Goal: Task Accomplishment & Management: Complete application form

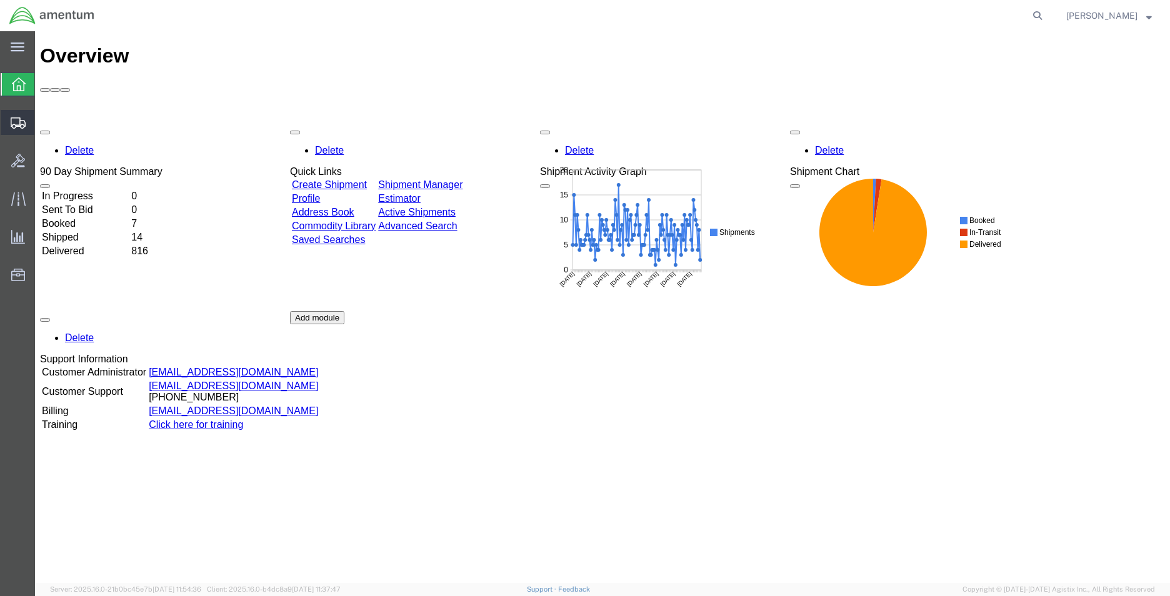
click at [0, 0] on span "Create Shipment" at bounding box center [0, 0] width 0 height 0
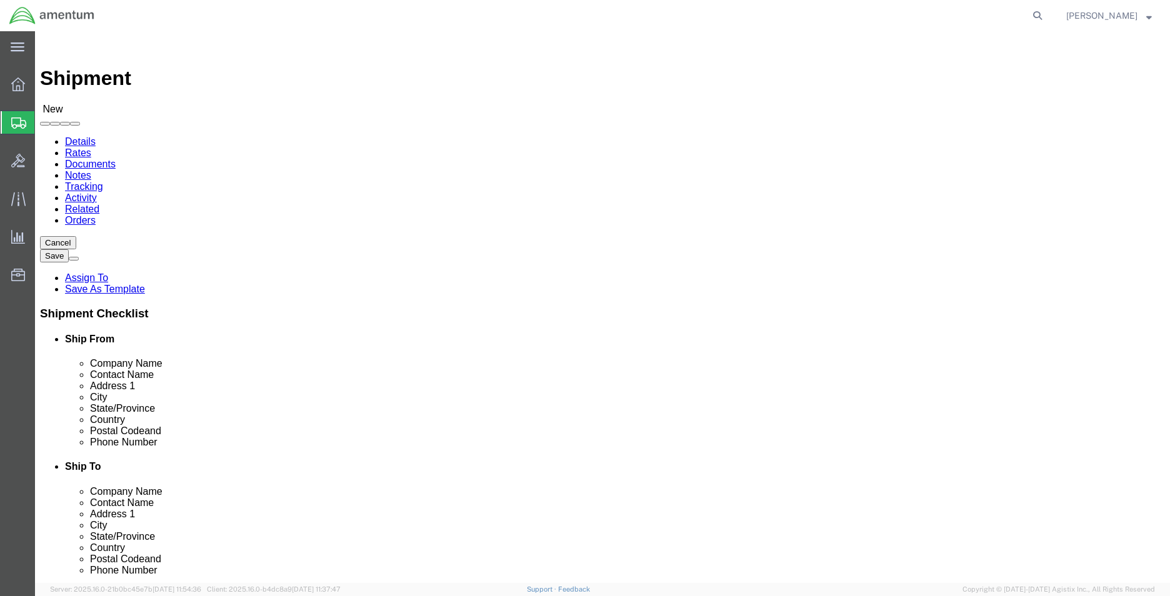
select select
type input "MCA"
select select "49941"
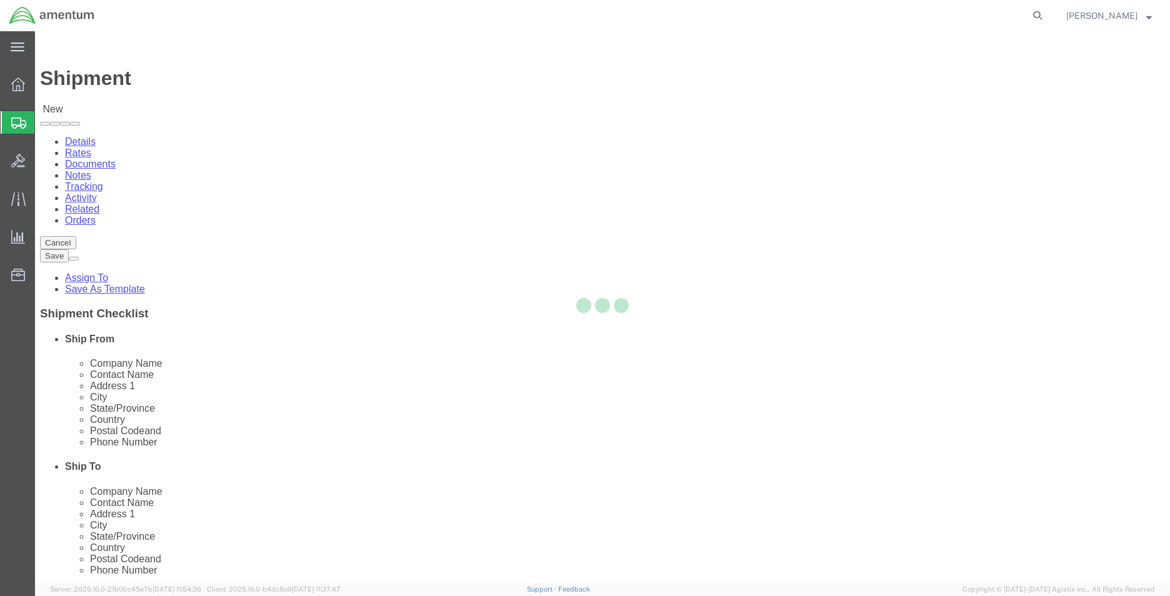
select select "[GEOGRAPHIC_DATA]"
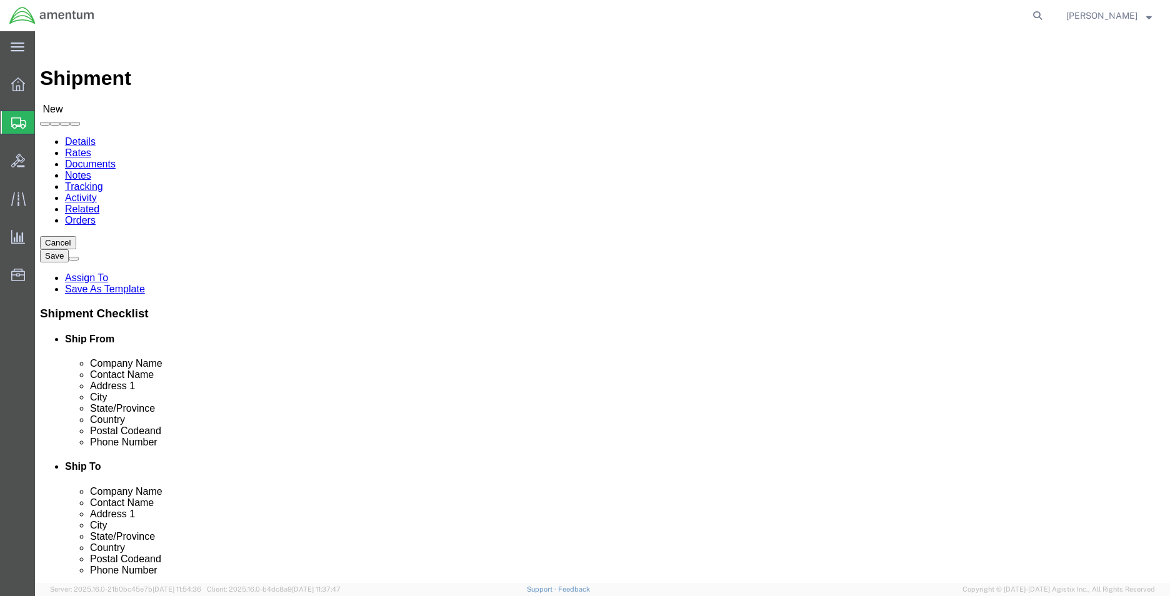
type input "WT"
select select "49949"
select select "AZ"
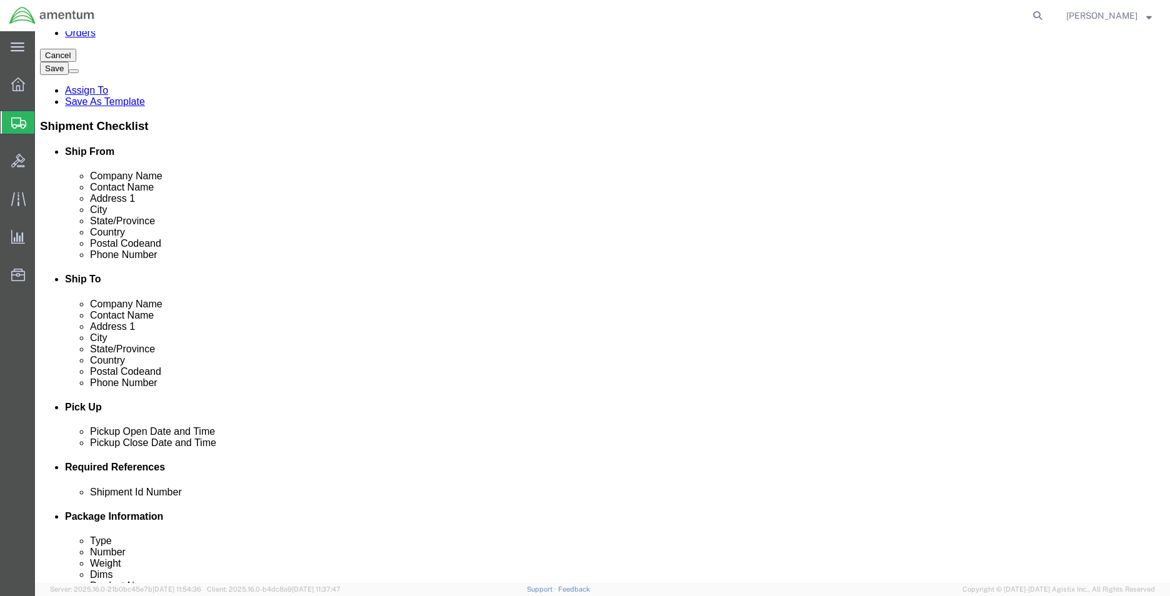
click div
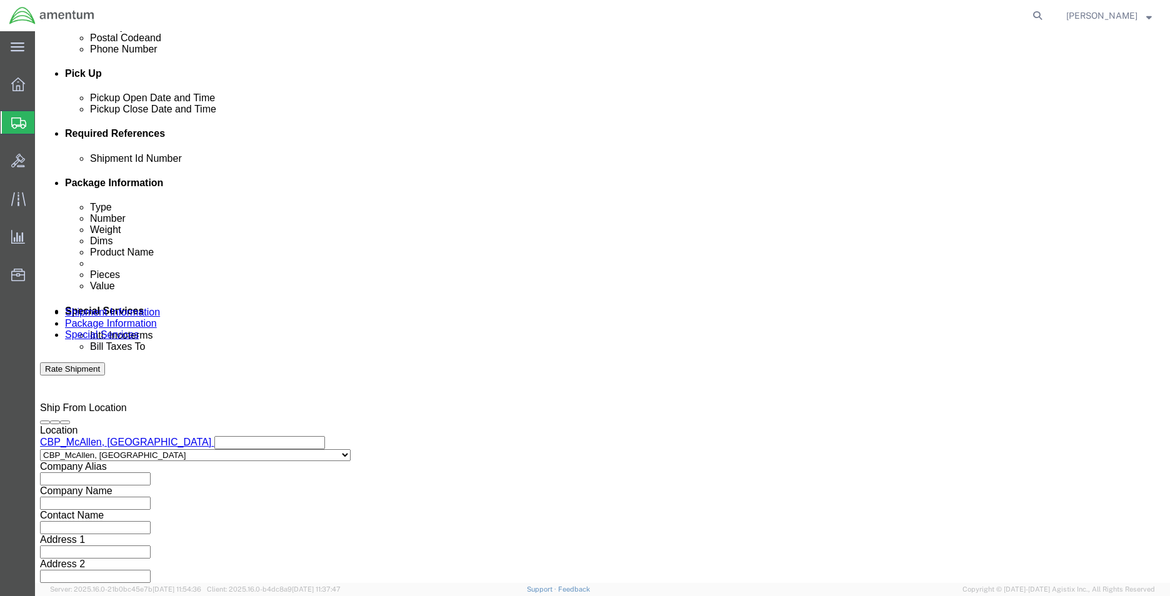
click input "11:00 AM"
type input "8:00 AM"
click button "Apply"
click div
type input "2:00 PM"
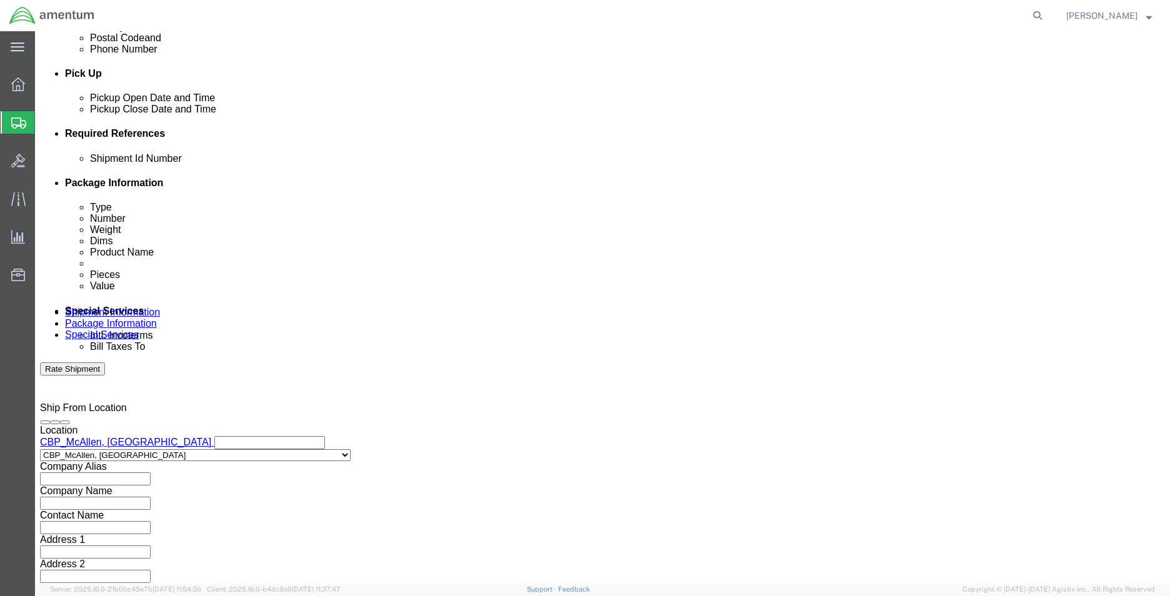
click button "Apply"
click input "text"
type input "CBP"
click button "Add reference"
click select "Select Account Type Activity ID Airline Appointment Number ASN Batch Request # …"
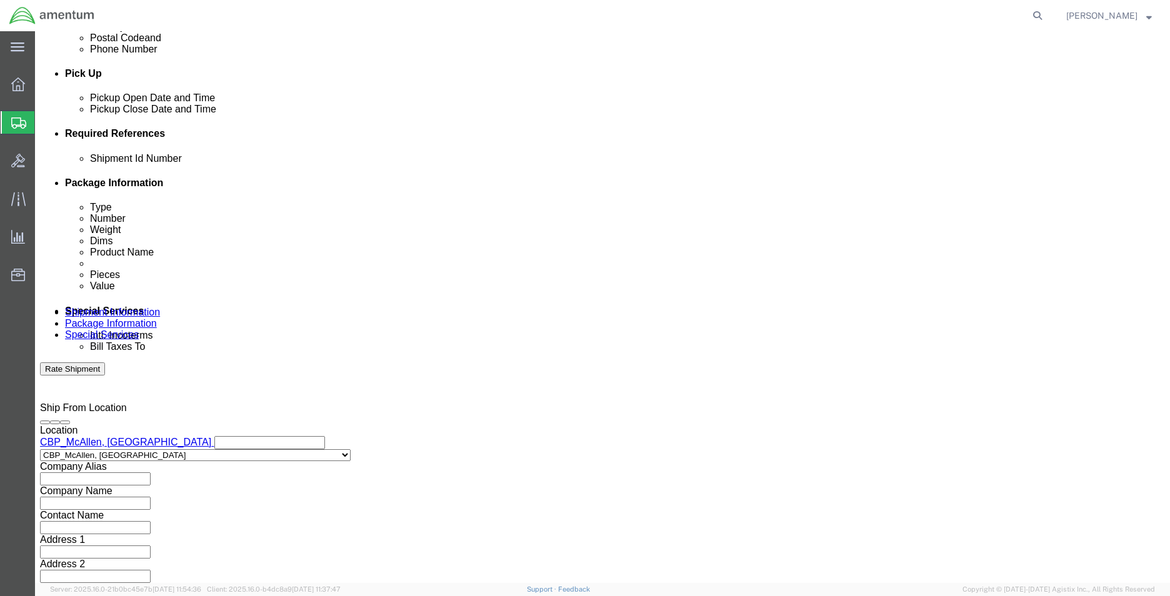
select select "DEPT"
click select "Select Account Type Activity ID Airline Appointment Number ASN Batch Request # …"
click input "text"
type input "WTU"
click button "Add reference"
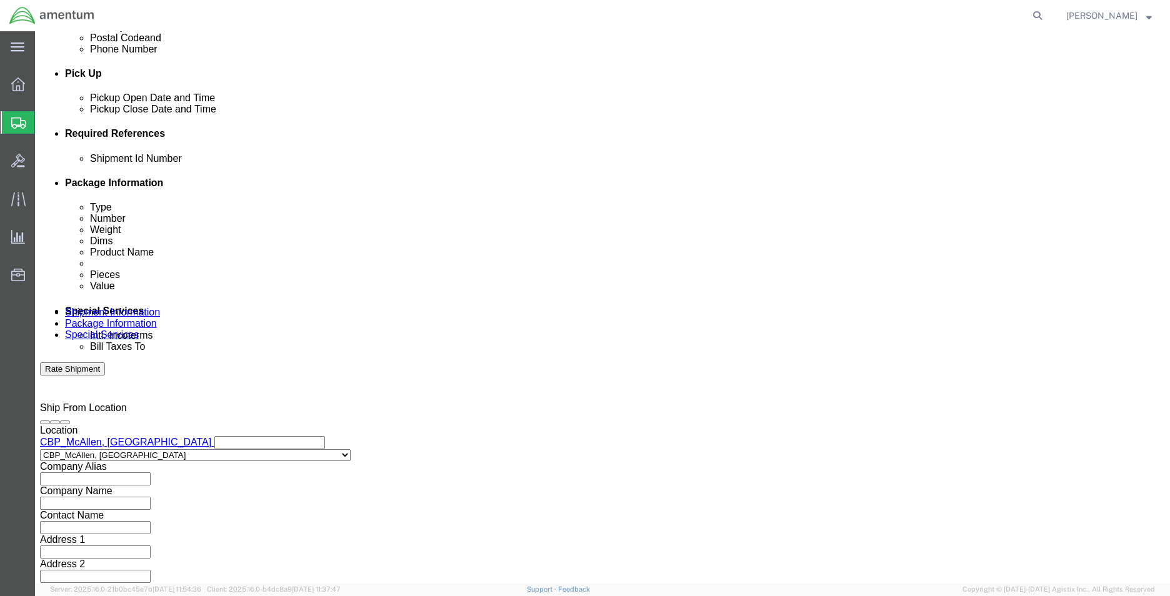
click select "Select Account Type Activity ID Airline Appointment Number ASN Batch Request # …"
select select "CUSTREF"
click select "Select Account Type Activity ID Airline Appointment Number ASN Batch Request # …"
click input "text"
type input "324234"
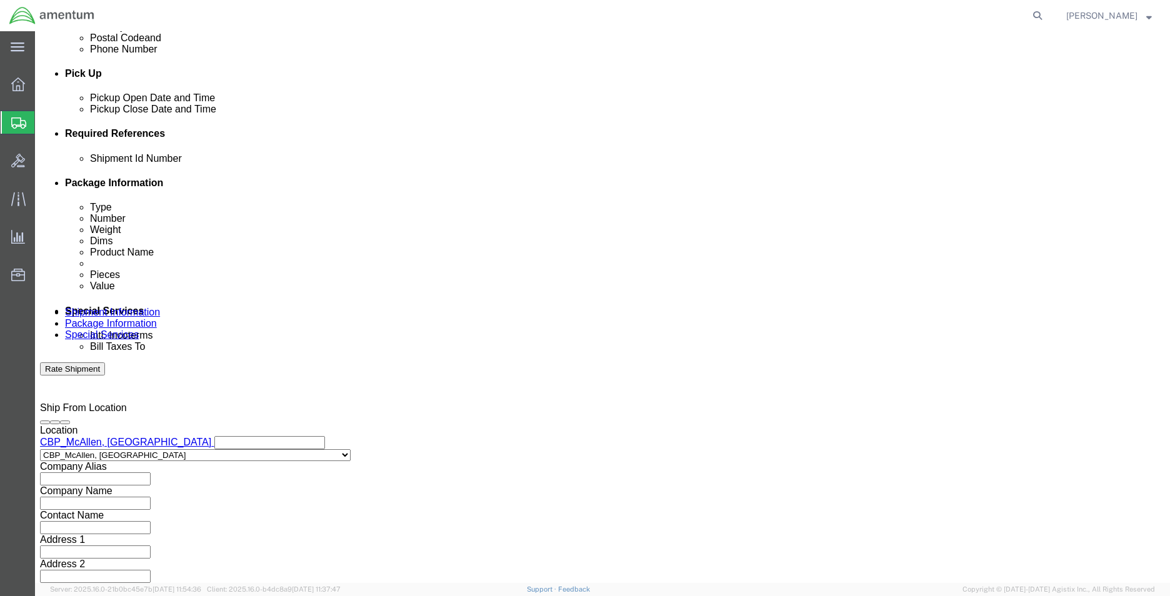
click button "Add reference"
click select "Select Account Type Activity ID Airline Appointment Number ASN Batch Request # …"
select select "CUSTREF"
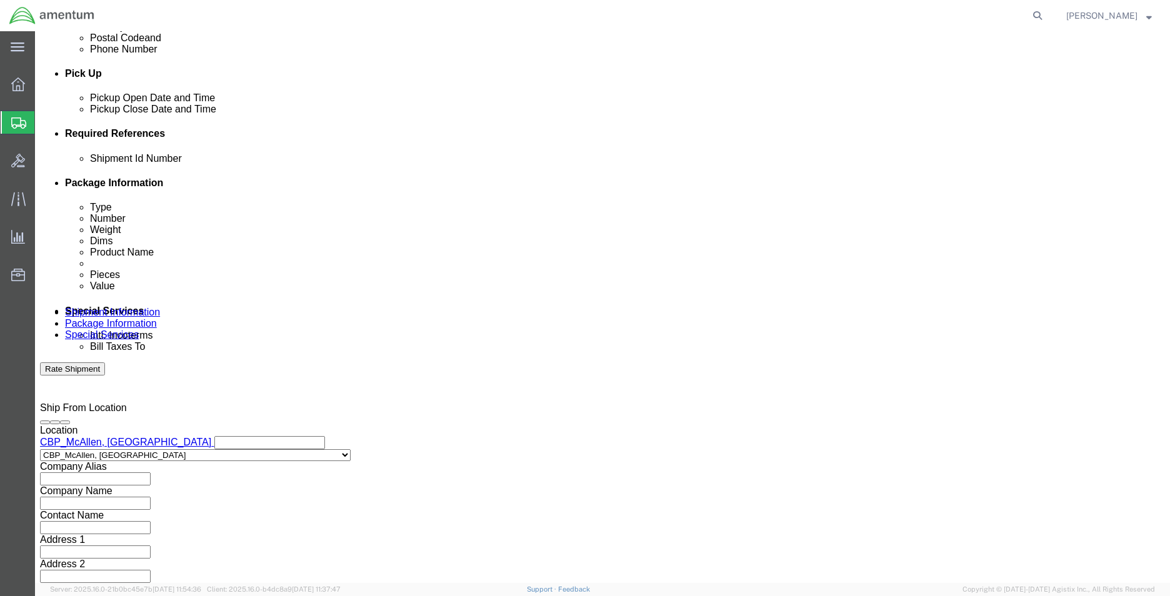
click select "Select Account Type Activity ID Airline Appointment Number ASN Batch Request # …"
click input "text"
type input "94486"
click button "Add reference"
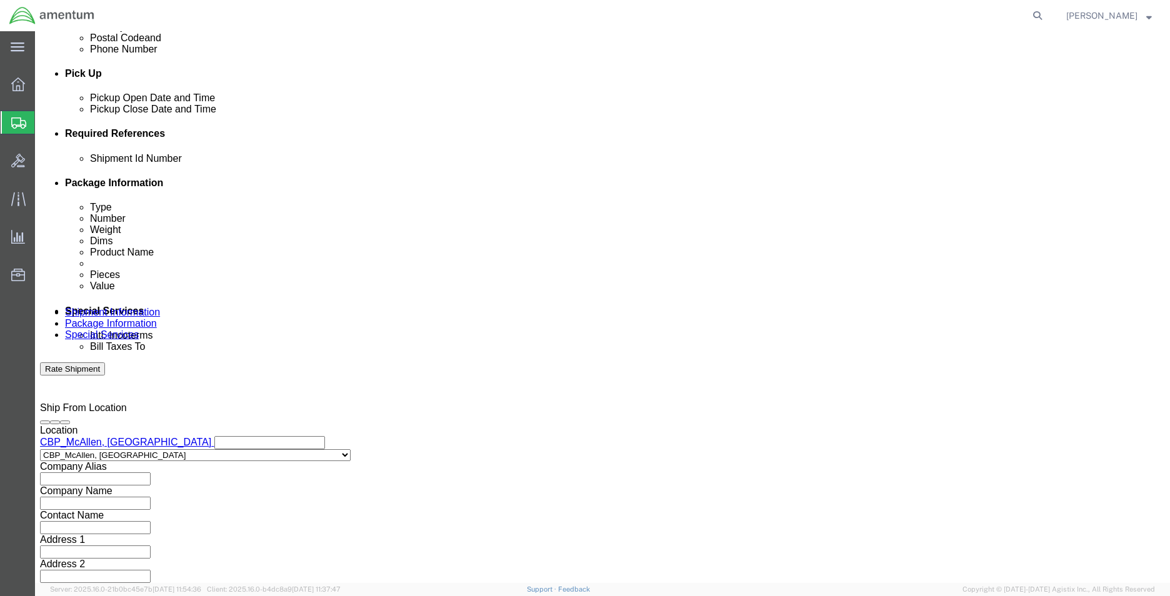
click select "Select Account Type Activity ID Airline Appointment Number ASN Batch Request # …"
select select "PROJNUM"
click select "Select Account Type Activity ID Airline Appointment Number ASN Batch Request # …"
click input "text"
paste input "6118.03.03.2219.MCA.0000"
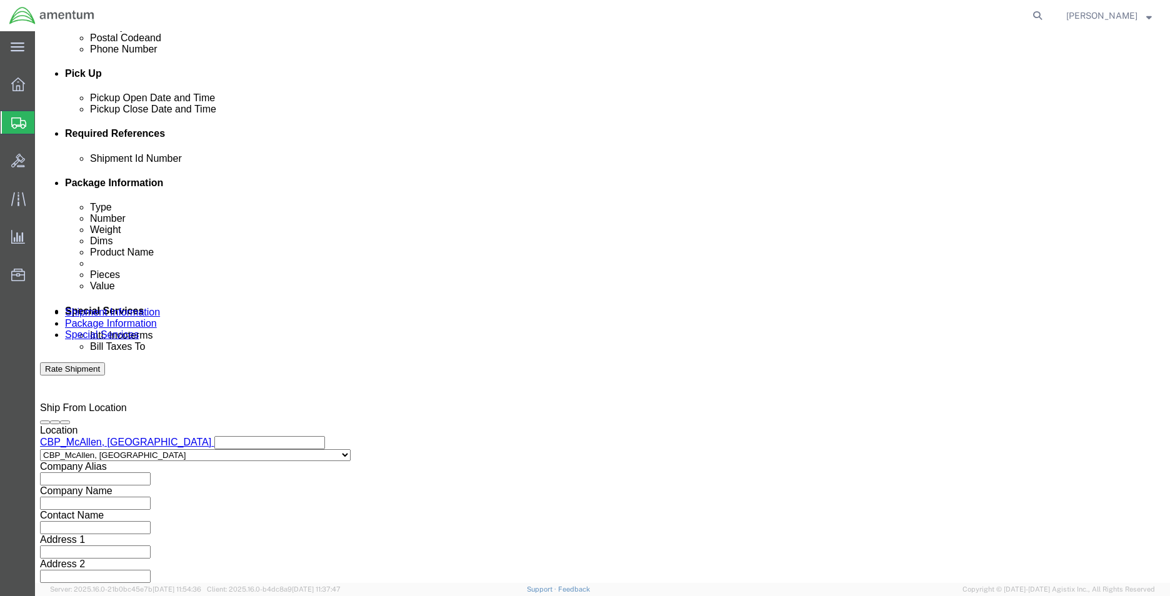
scroll to position [0, 9]
type input "6118.03.03.2219.MCA.0000"
click button "Continue"
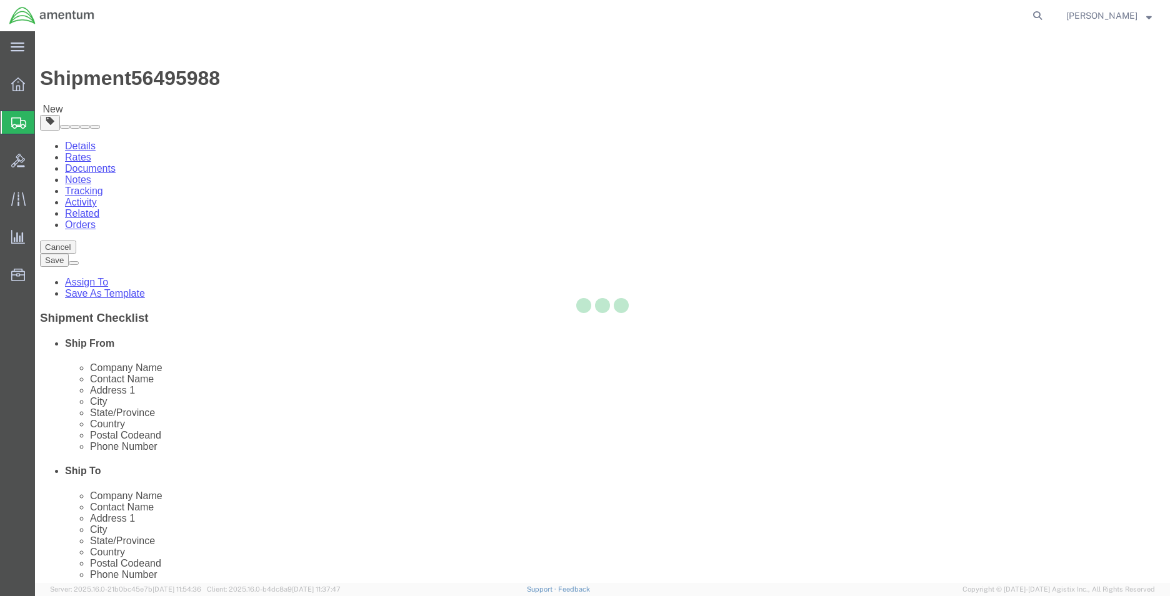
select select "CBOX"
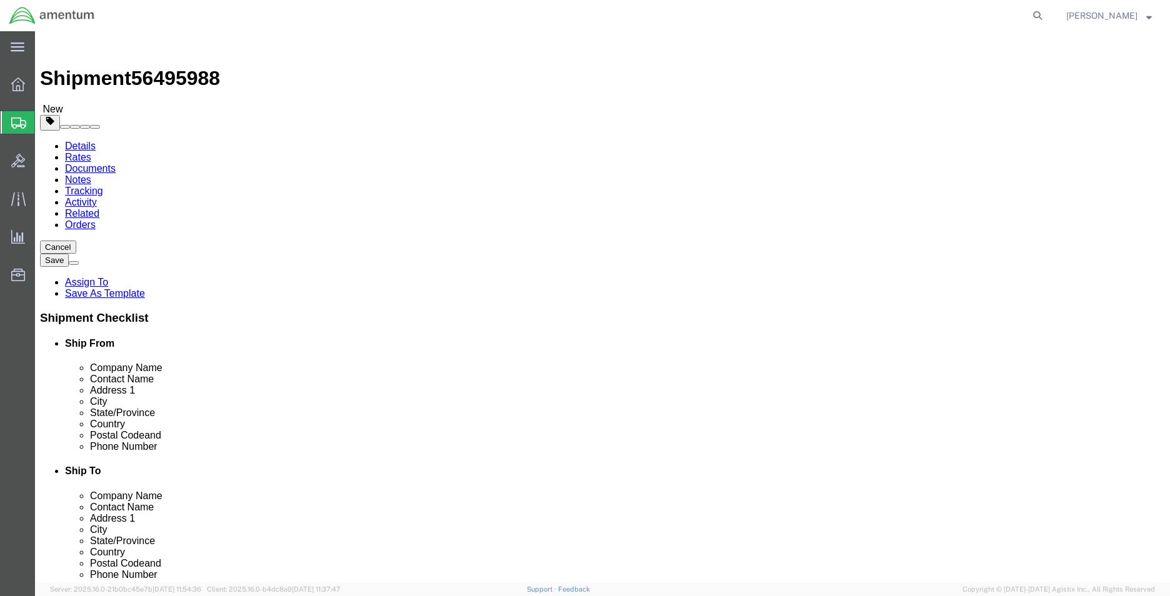
click input "text"
type input "28"
type input "17"
type input "5"
type input "4"
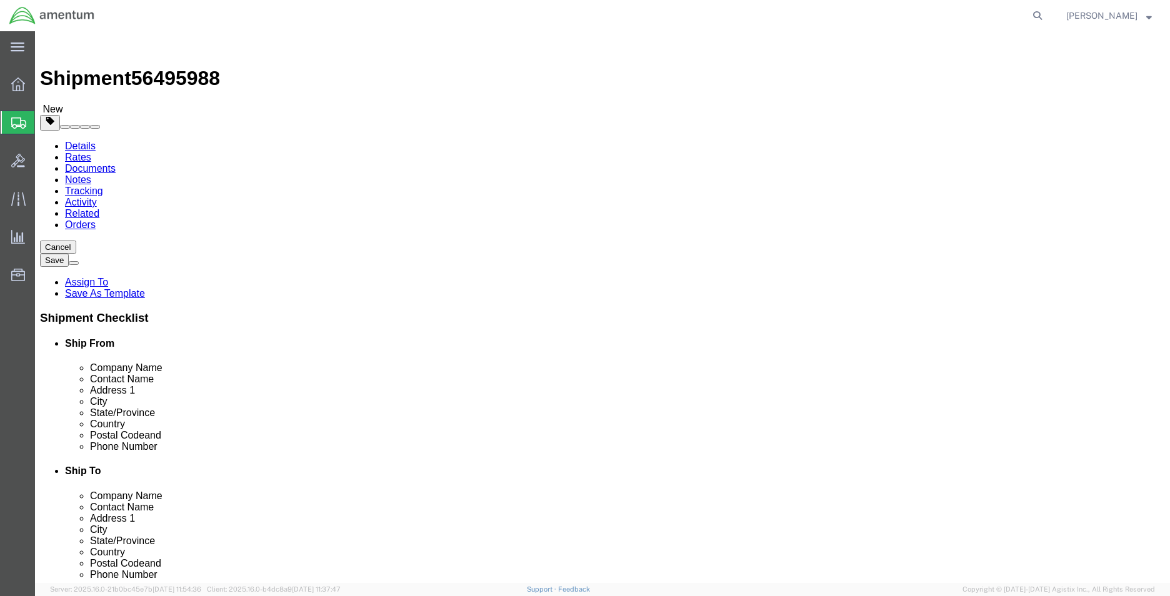
click link "Add Content"
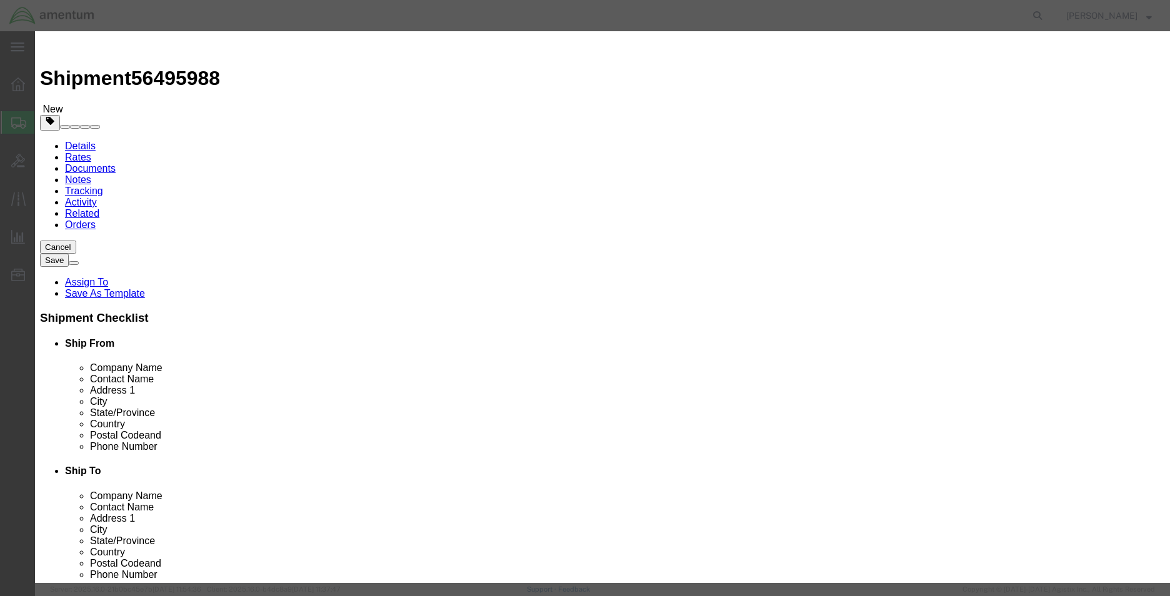
click input "text"
type input "LIGHT PANEL"
type input "1"
type input "6500"
select select "USD"
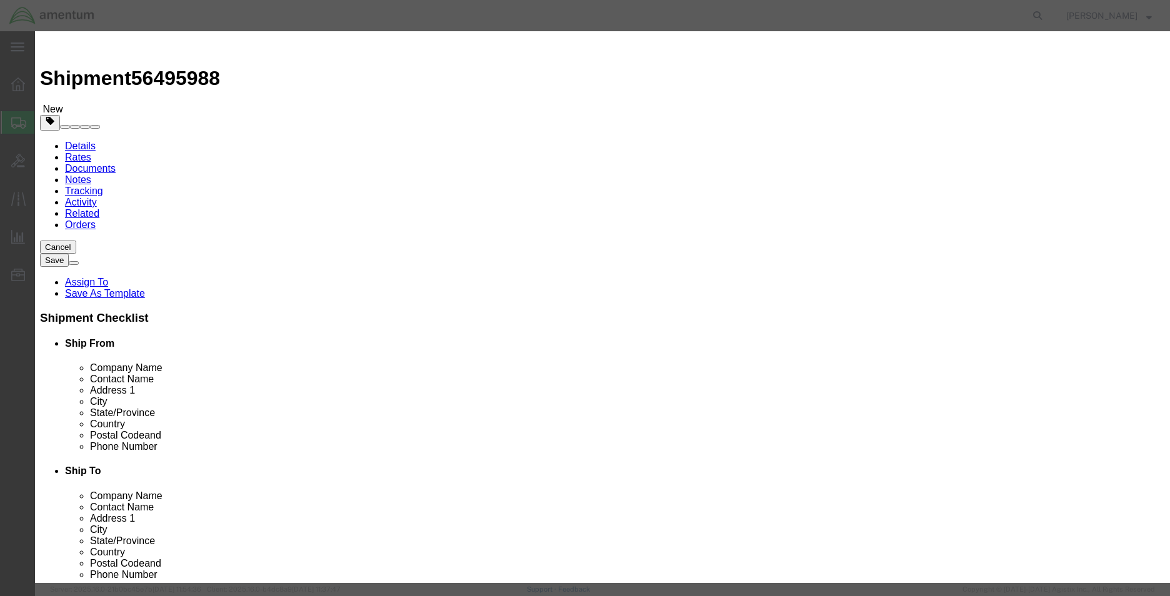
click input "text"
type input "A24-118"
click textarea
type textarea "LIGHT PANEL"
click button "Save & Close"
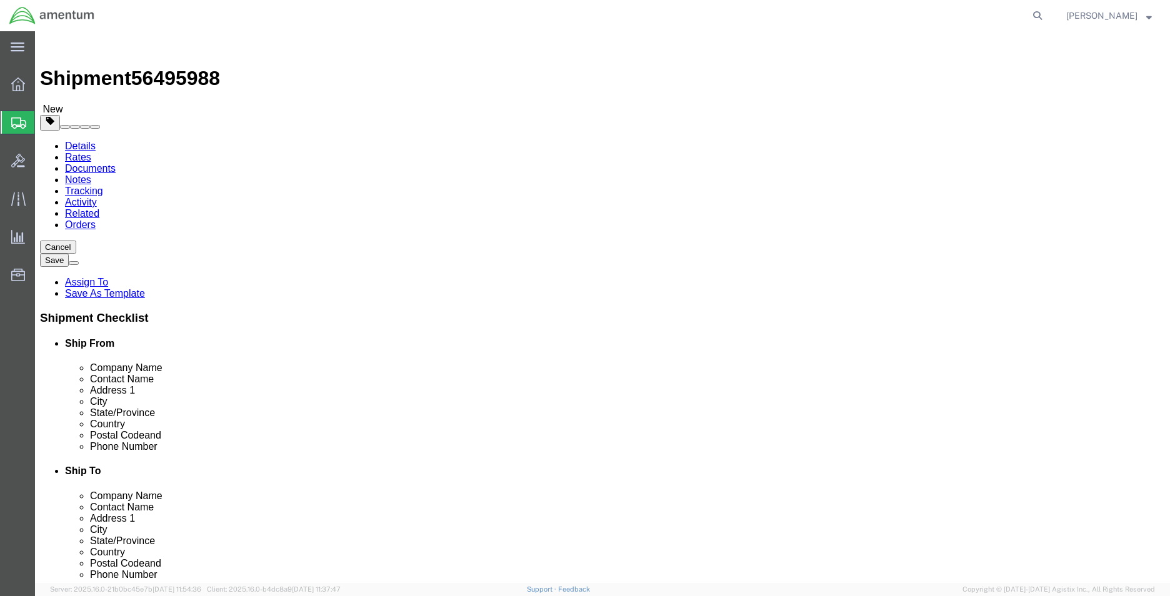
click button "Continue"
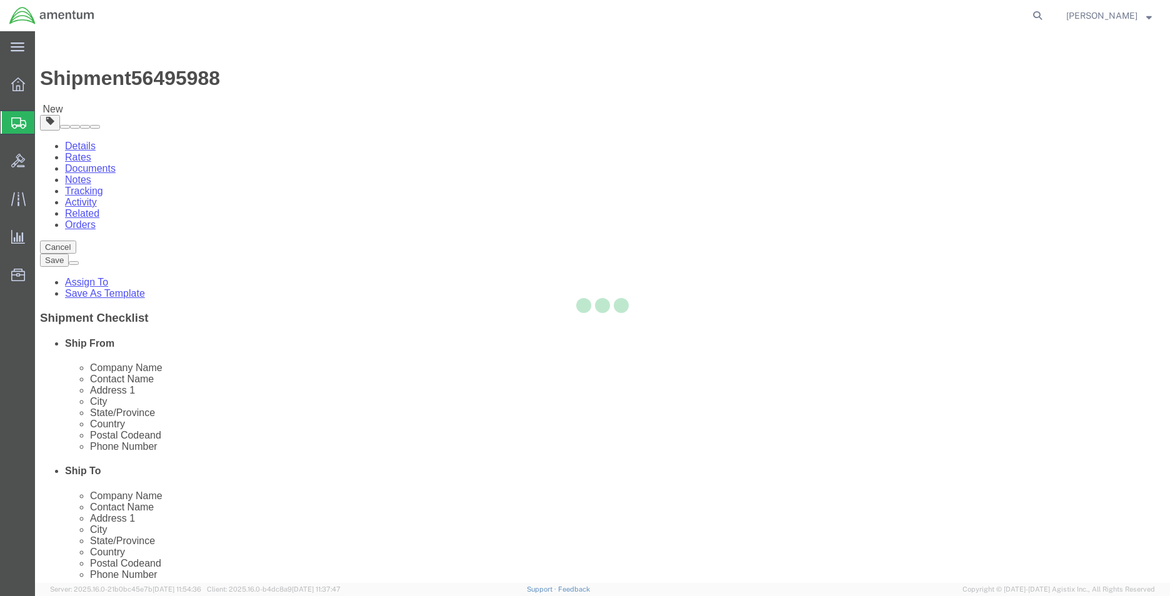
select select
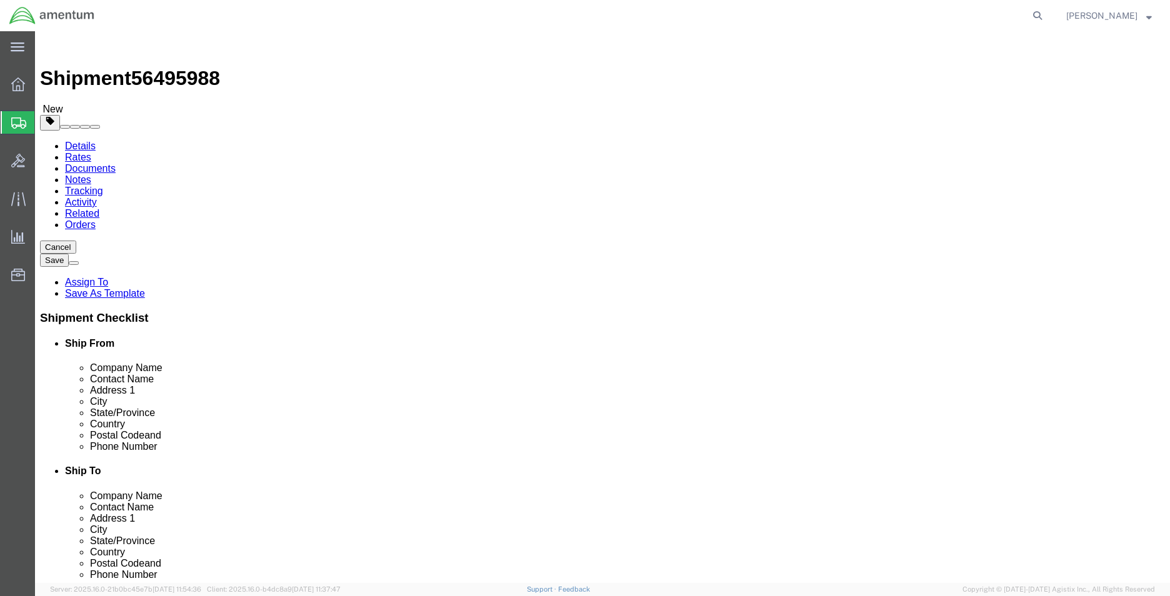
click span "Select one or more"
click link "Site Support"
select select "PICKUP_SITE_SUPPORT"
click div "Instructions"
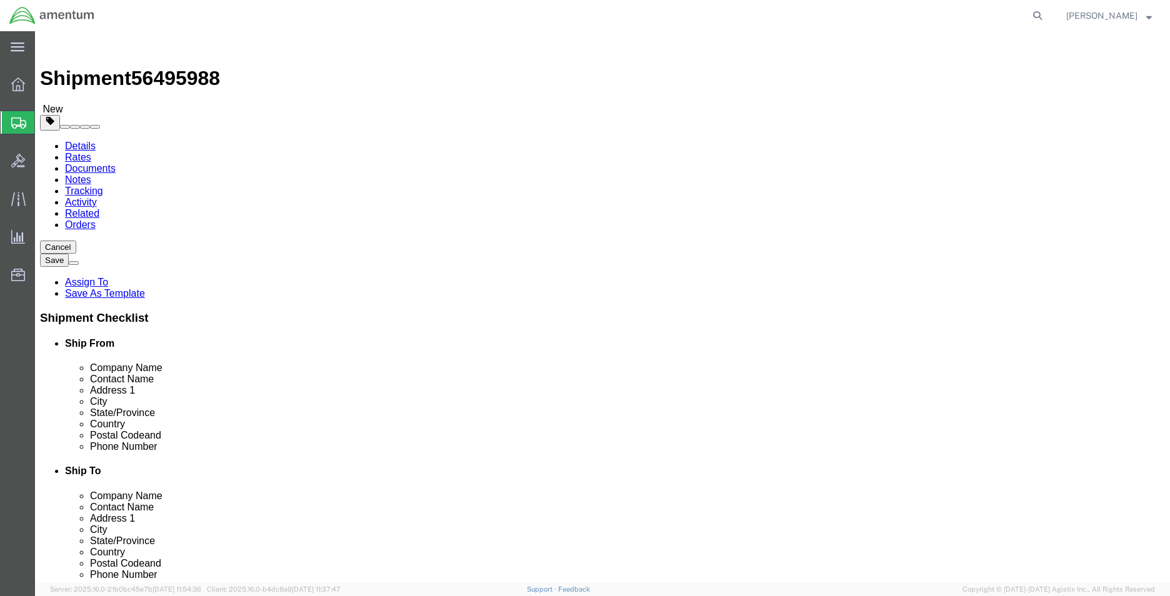
click button "Rate Shipment"
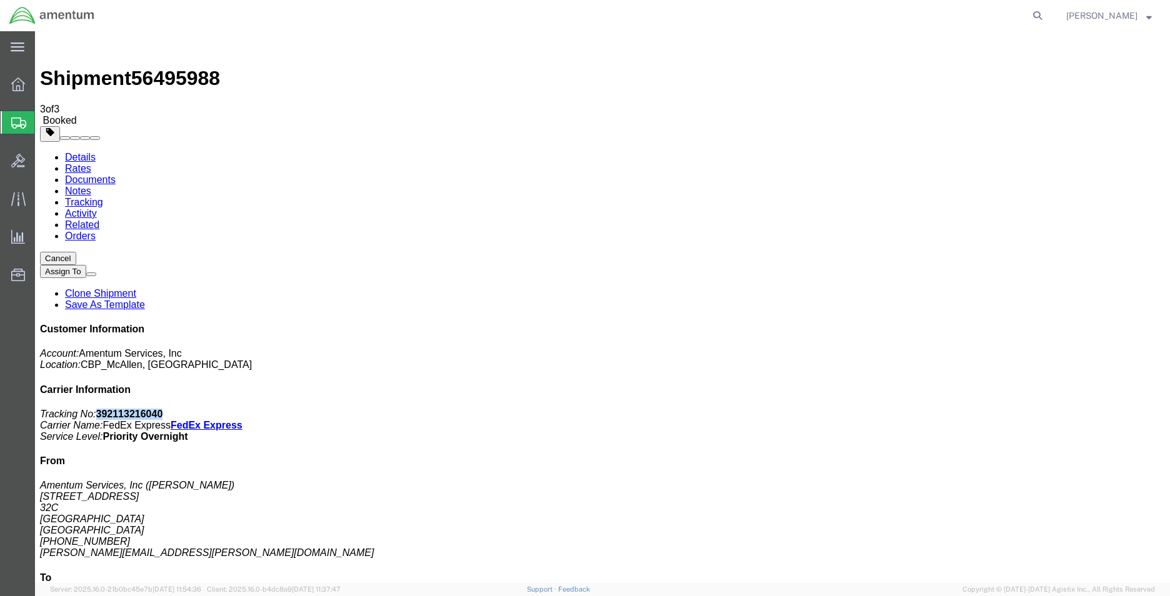
drag, startPoint x: 1055, startPoint y: 191, endPoint x: 996, endPoint y: 192, distance: 59.4
click at [996, 409] on p "Tracking No: 392113216040 Carrier Name: FedEx Express FedEx Express Service Lev…" at bounding box center [602, 426] width 1125 height 34
copy b "392113216040"
drag, startPoint x: 1045, startPoint y: 233, endPoint x: 1072, endPoint y: 208, distance: 37.2
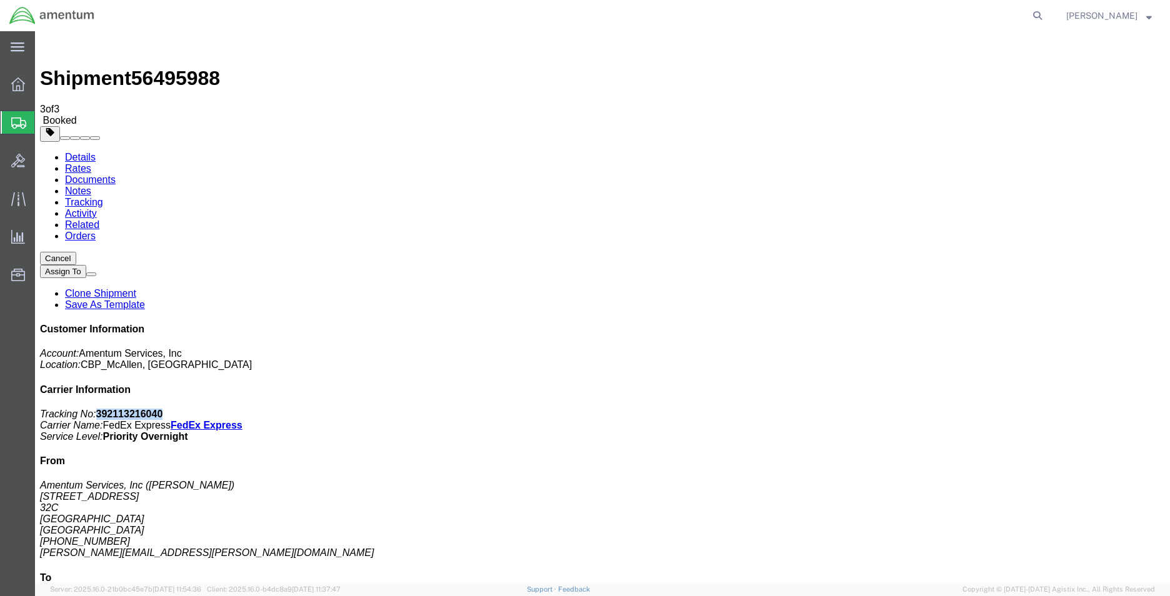
click at [1045, 324] on div "Customer Information Account: Amentum Services, Inc Location: CBP_McAllen, TX_M…" at bounding box center [602, 552] width 1125 height 457
drag, startPoint x: 1053, startPoint y: 194, endPoint x: 941, endPoint y: 196, distance: 111.2
click at [941, 324] on div "Customer Information Account: Amentum Services, Inc Location: CBP_McAllen, TX_M…" at bounding box center [602, 552] width 1125 height 457
copy p "Tracking No: 392113216040"
drag, startPoint x: 506, startPoint y: 222, endPoint x: 477, endPoint y: 274, distance: 59.0
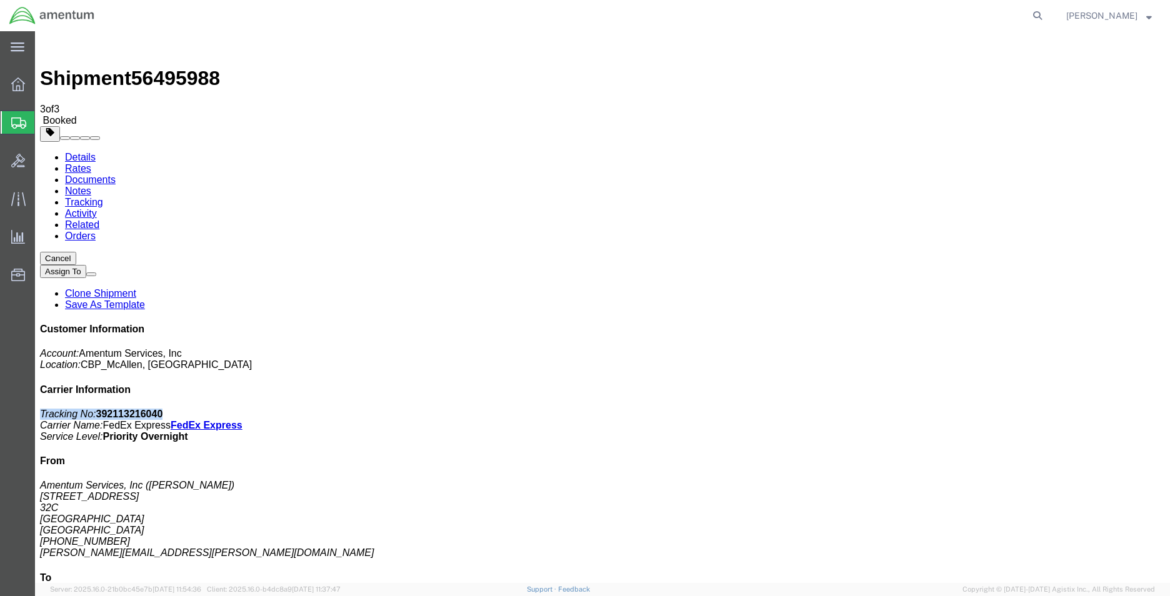
click at [0, 0] on span "Create Shipment" at bounding box center [0, 0] width 0 height 0
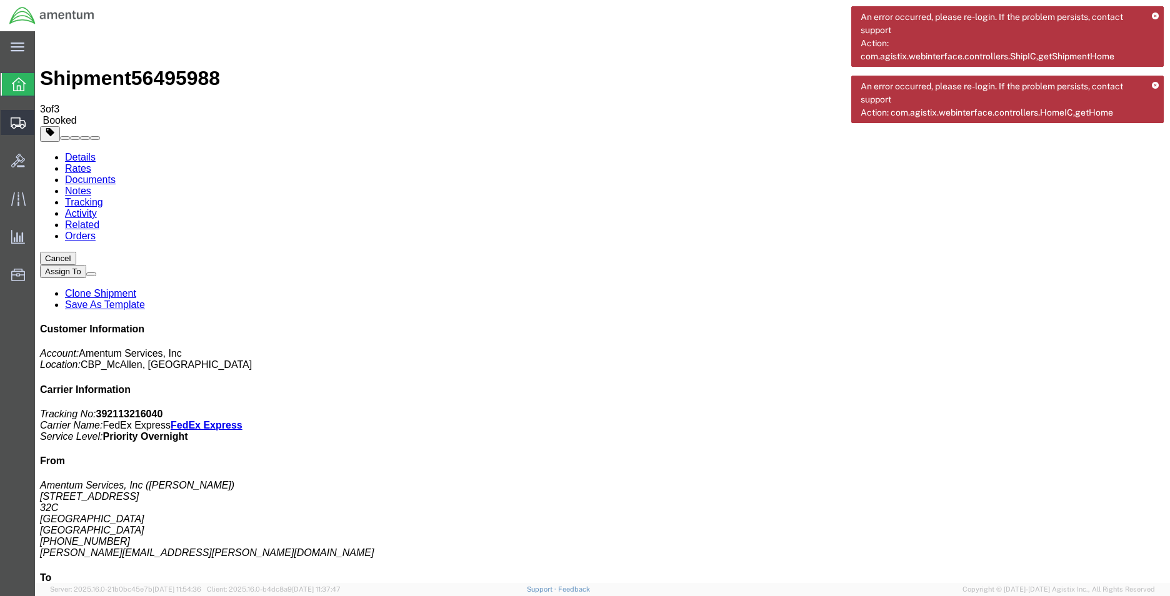
click at [0, 0] on span "Create Shipment" at bounding box center [0, 0] width 0 height 0
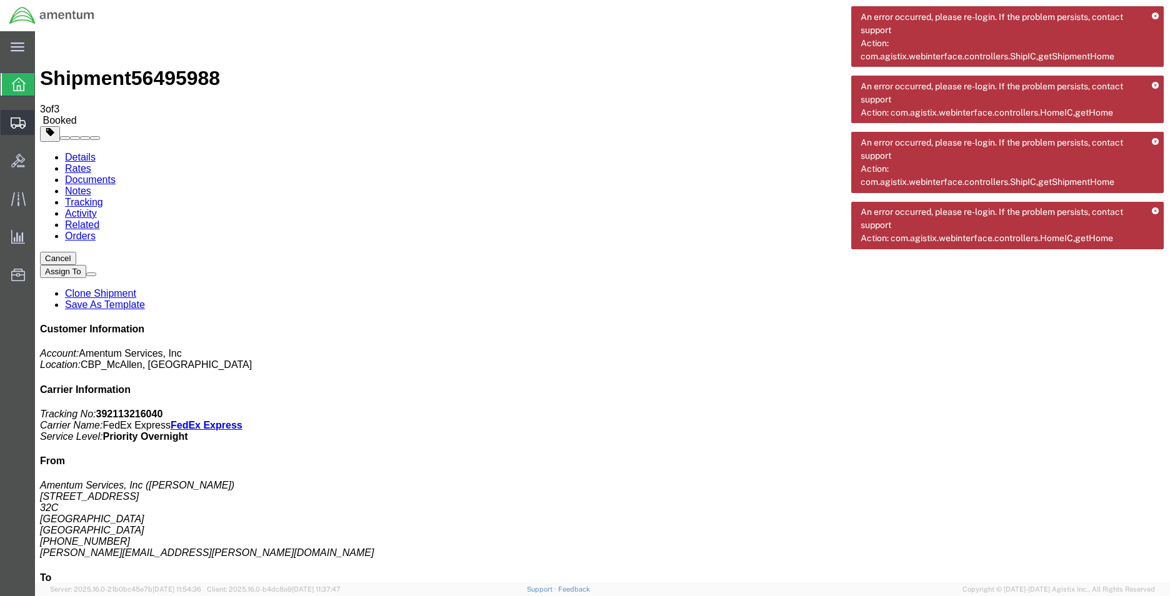
click at [0, 0] on span "Create Shipment" at bounding box center [0, 0] width 0 height 0
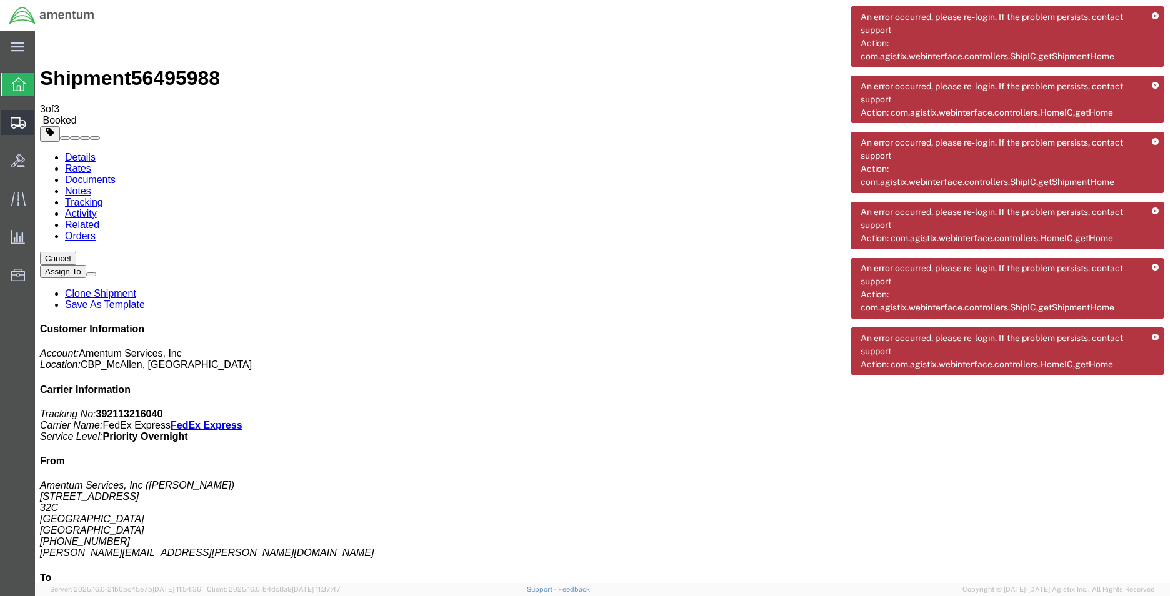
click at [0, 0] on span "Create Shipment" at bounding box center [0, 0] width 0 height 0
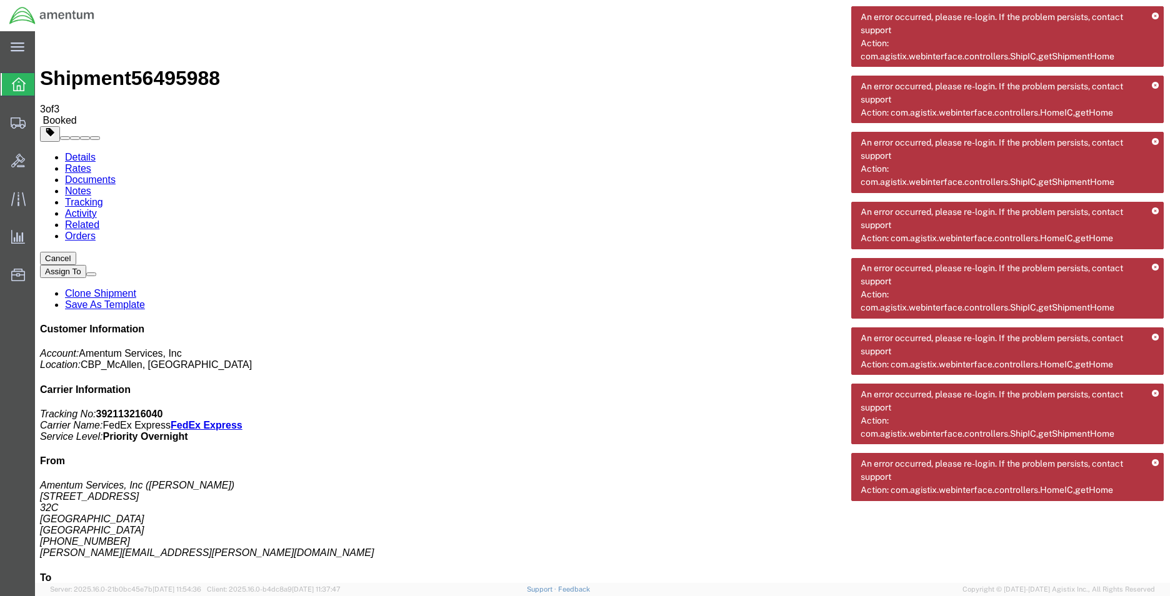
click at [1155, 13] on icon at bounding box center [1154, 16] width 7 height 7
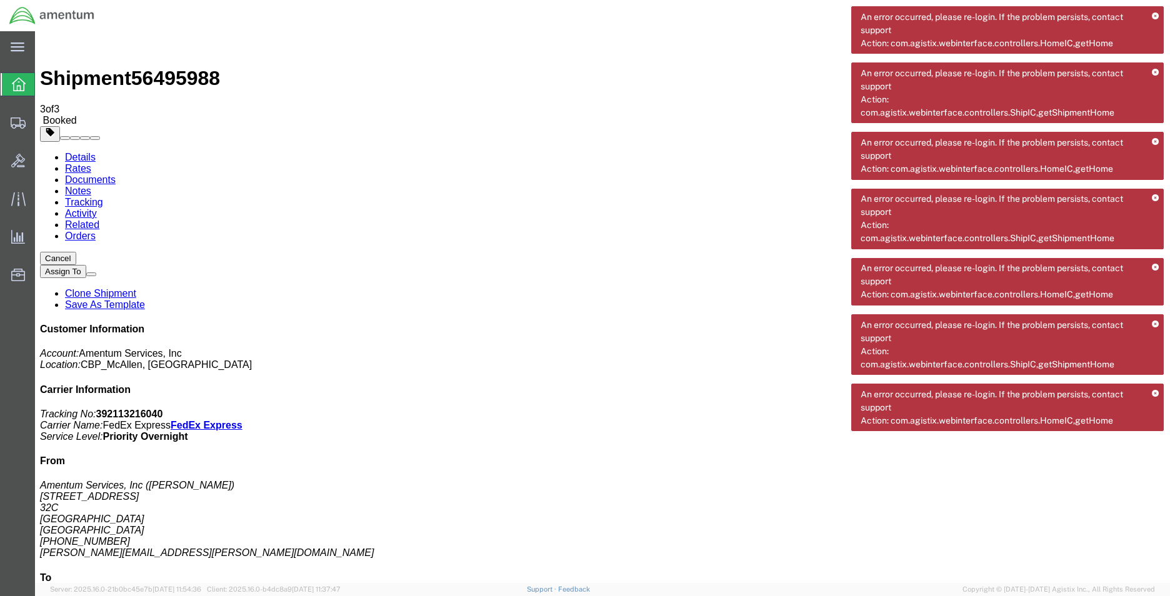
click at [1150, 12] on div "An error occurred, please re-login. If the problem persists, contact support Ac…" at bounding box center [1007, 29] width 312 height 47
click at [1155, 17] on icon at bounding box center [1154, 16] width 7 height 7
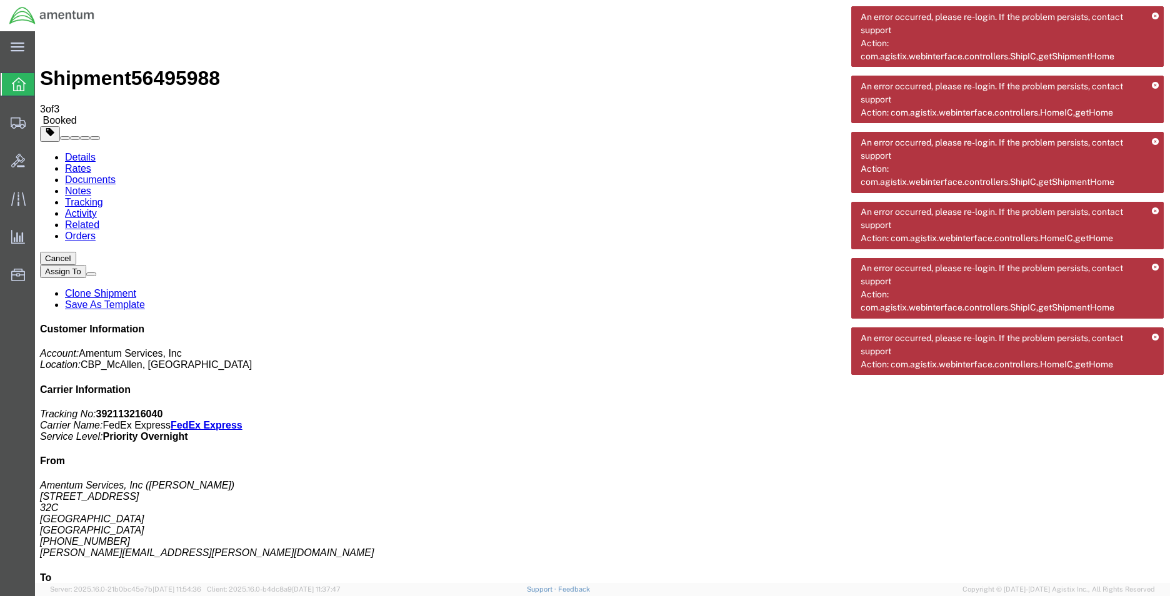
click at [1155, 338] on icon at bounding box center [1154, 337] width 7 height 7
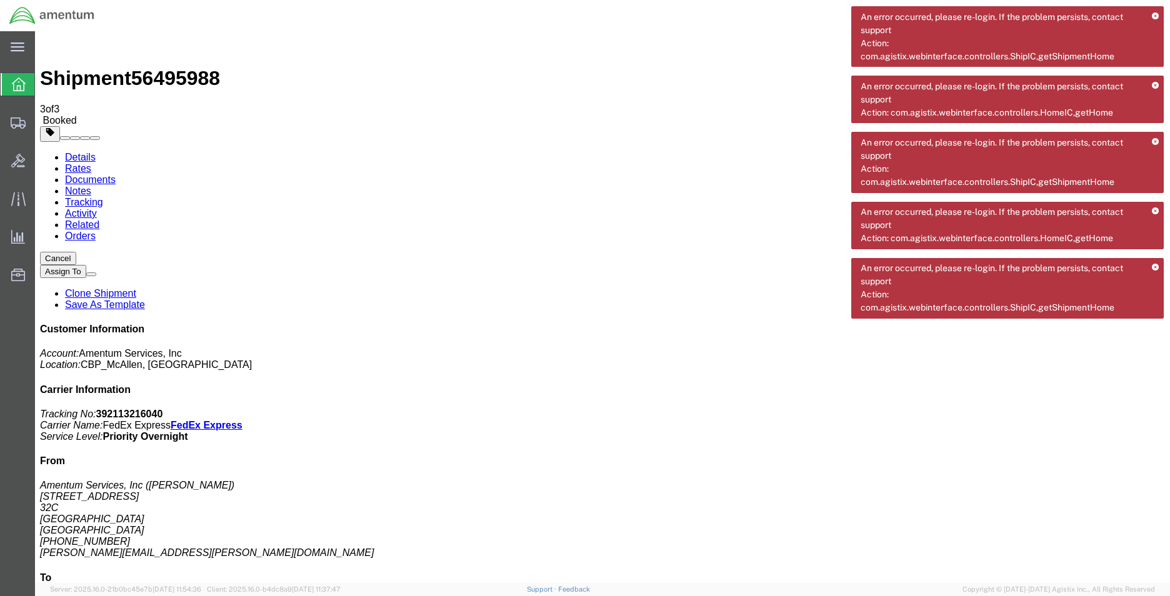
click at [1152, 269] on icon at bounding box center [1154, 267] width 7 height 7
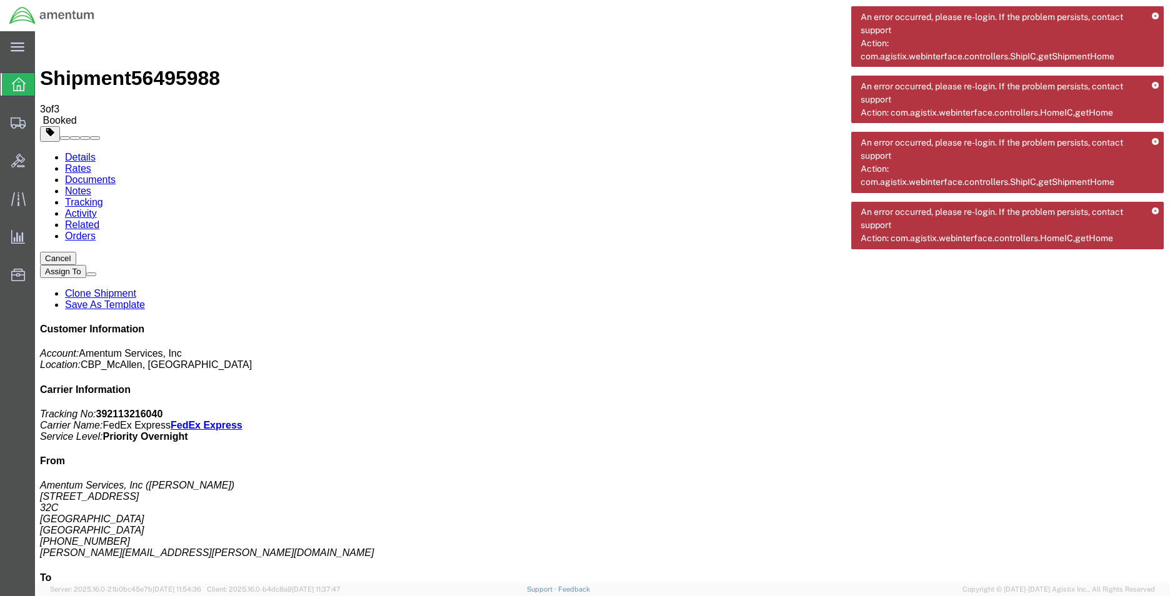
click at [1157, 212] on icon at bounding box center [1154, 211] width 7 height 7
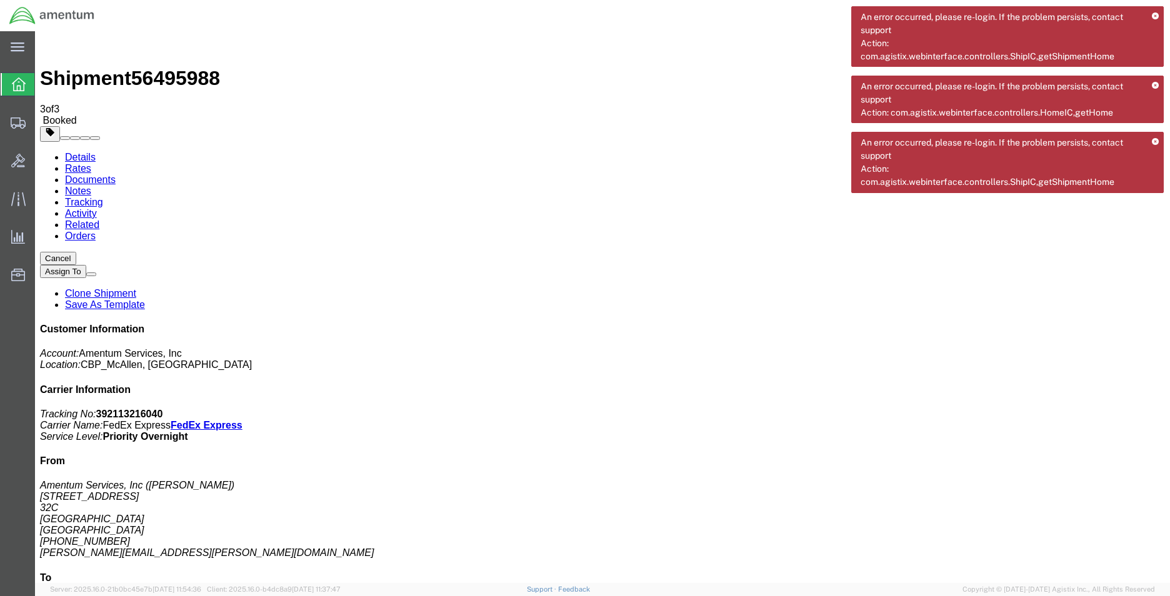
click at [1151, 139] on icon at bounding box center [1154, 142] width 7 height 7
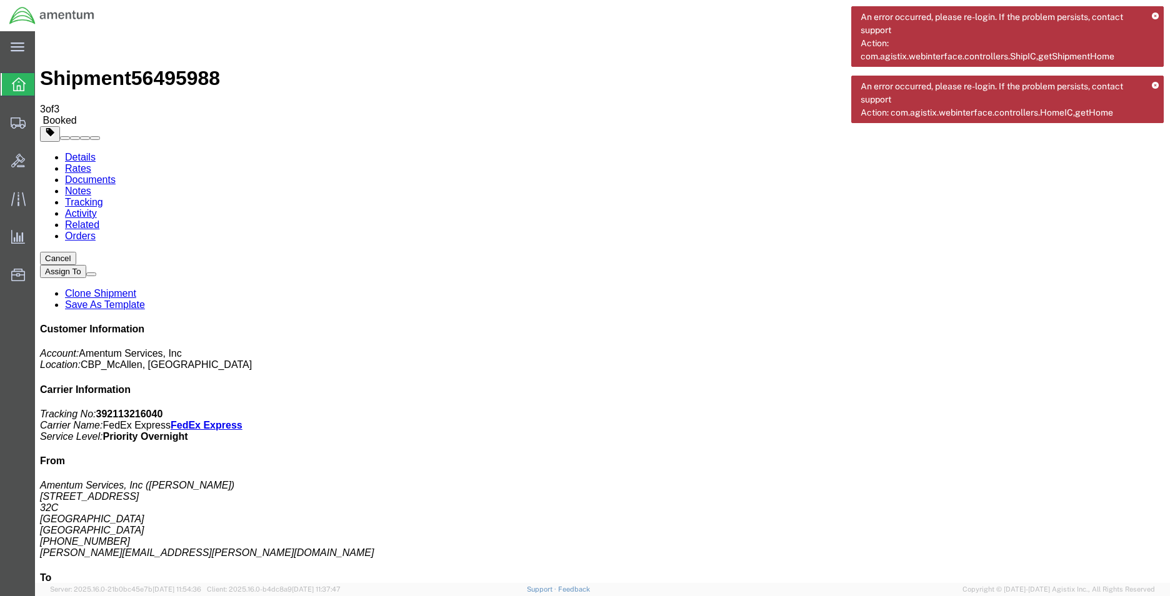
click at [1149, 85] on div "An error occurred, please re-login. If the problem persists, contact support Ac…" at bounding box center [1007, 99] width 312 height 47
click at [1150, 85] on div "An error occurred, please re-login. If the problem persists, contact support Ac…" at bounding box center [1007, 99] width 312 height 47
drag, startPoint x: 1150, startPoint y: 85, endPoint x: 1150, endPoint y: 23, distance: 61.9
click at [1151, 16] on icon at bounding box center [1154, 16] width 7 height 7
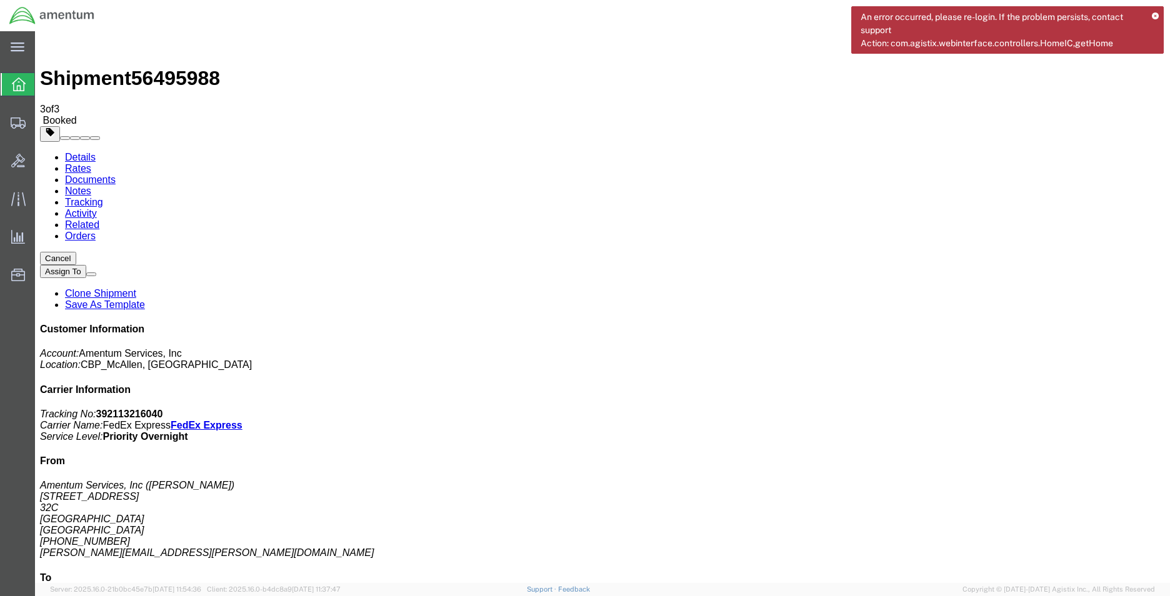
click at [1155, 17] on icon at bounding box center [1154, 16] width 7 height 7
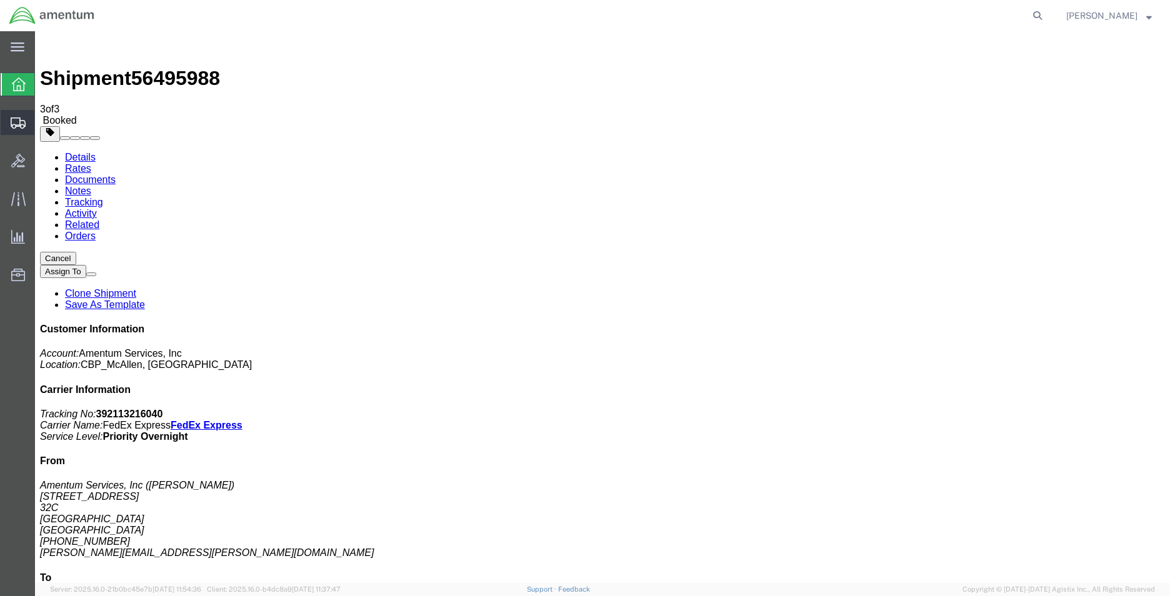
click at [0, 0] on span "Create Shipment" at bounding box center [0, 0] width 0 height 0
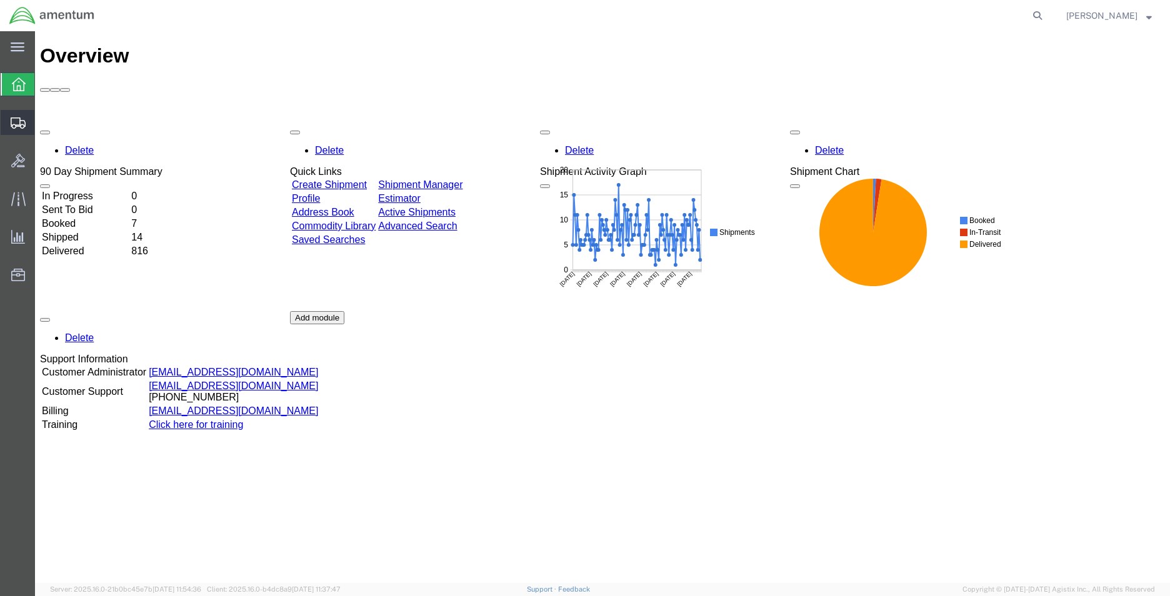
click at [0, 0] on span "Create Shipment" at bounding box center [0, 0] width 0 height 0
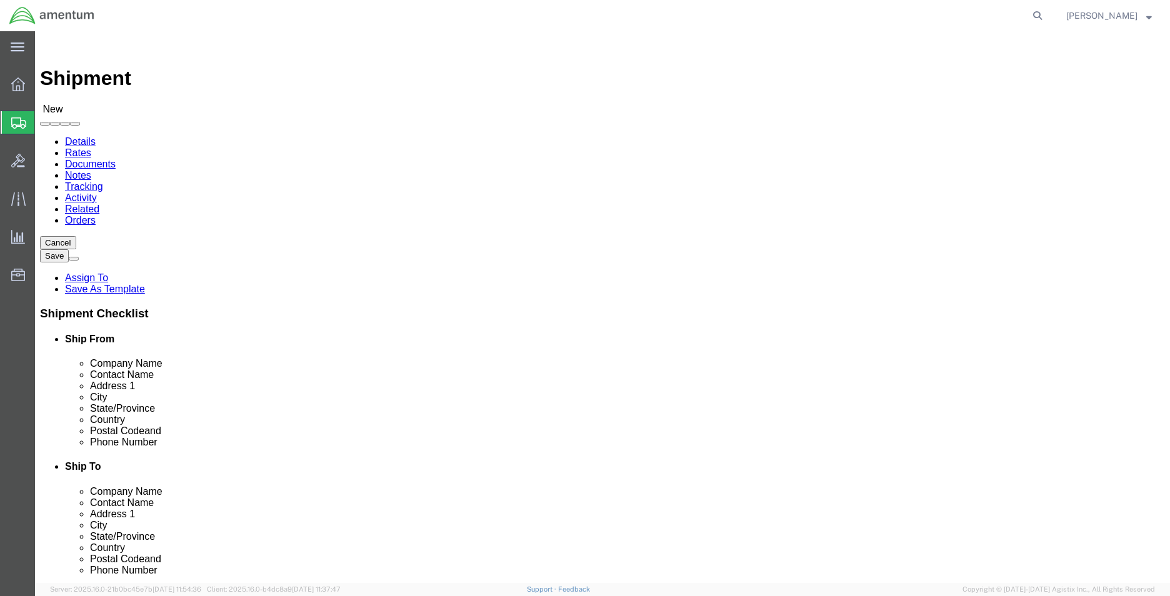
select select
type input "MCA"
select select "49941"
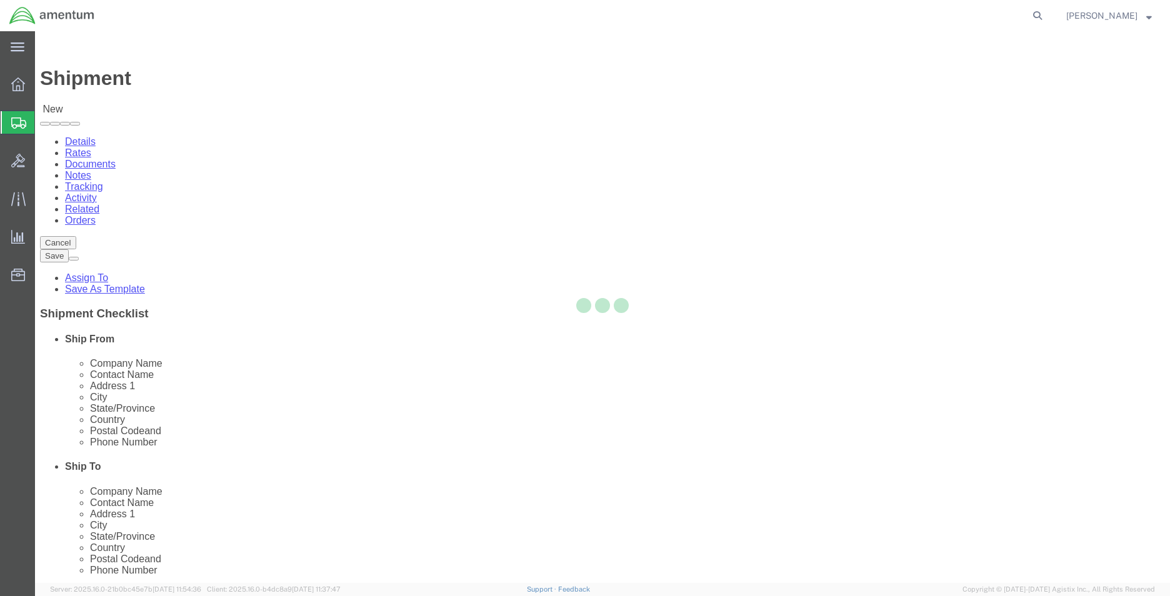
select select "[GEOGRAPHIC_DATA]"
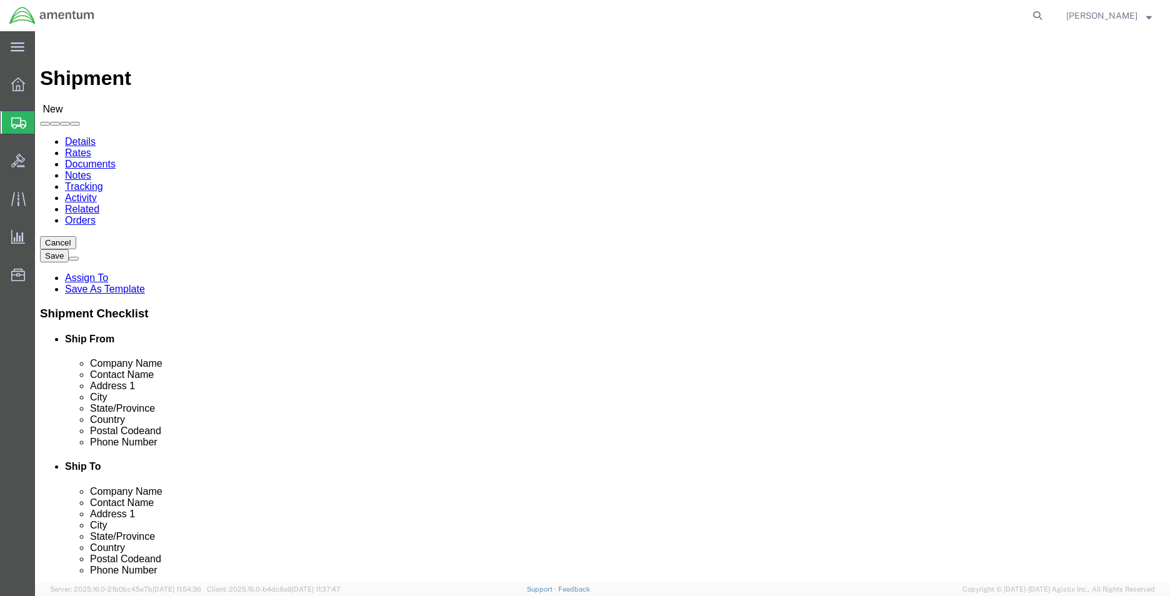
type input "WTU"
select select "49949"
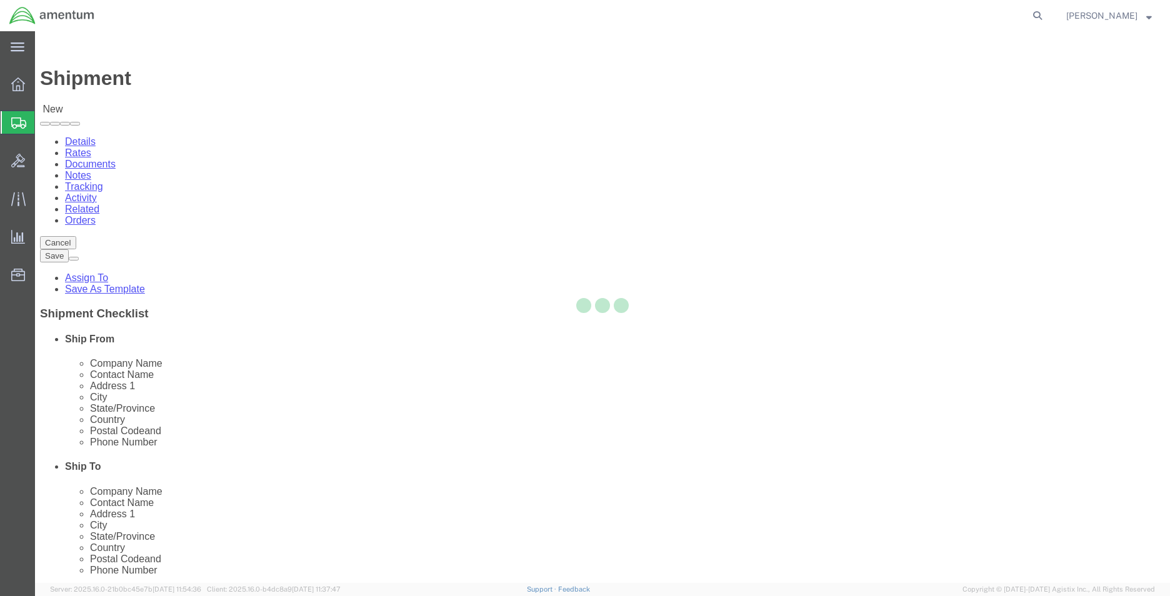
select select "AZ"
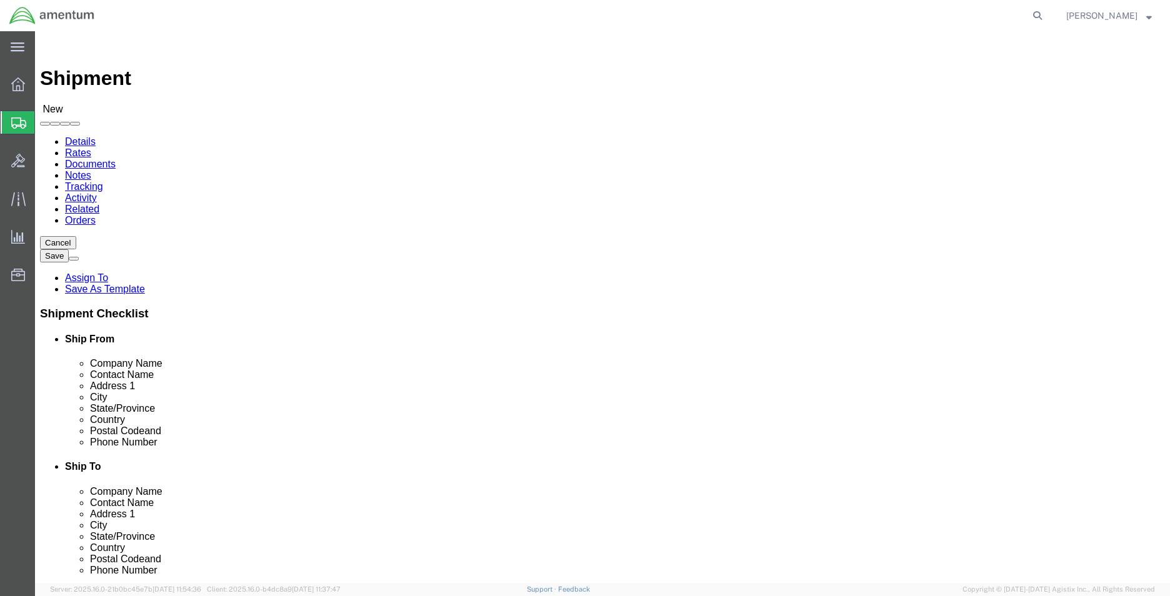
drag, startPoint x: 683, startPoint y: 260, endPoint x: 550, endPoint y: 266, distance: 133.8
click div "Contact Name"
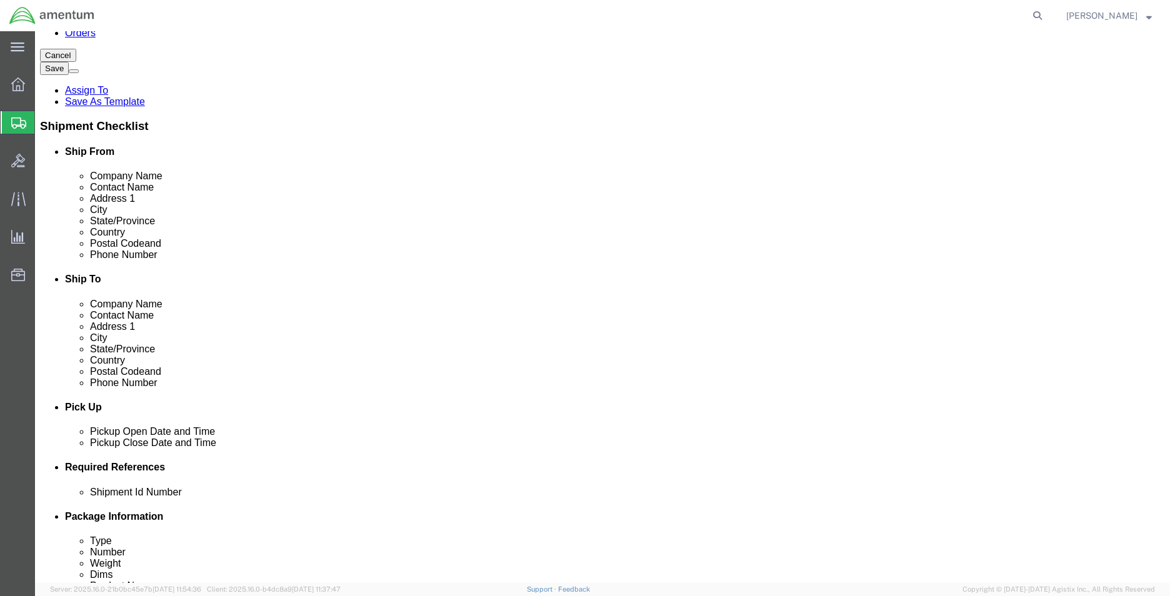
type input "SUPPLY DEPT"
click div
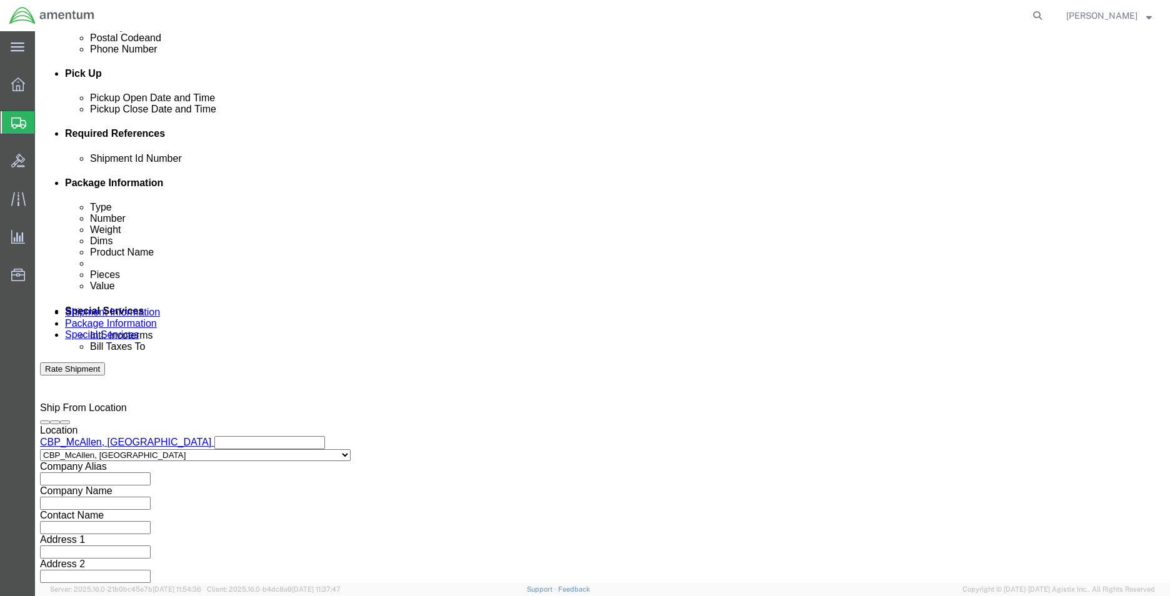
click input "12:00 PM"
type input "8:00 AM"
click button "Apply"
click div
type input "2:00 PM"
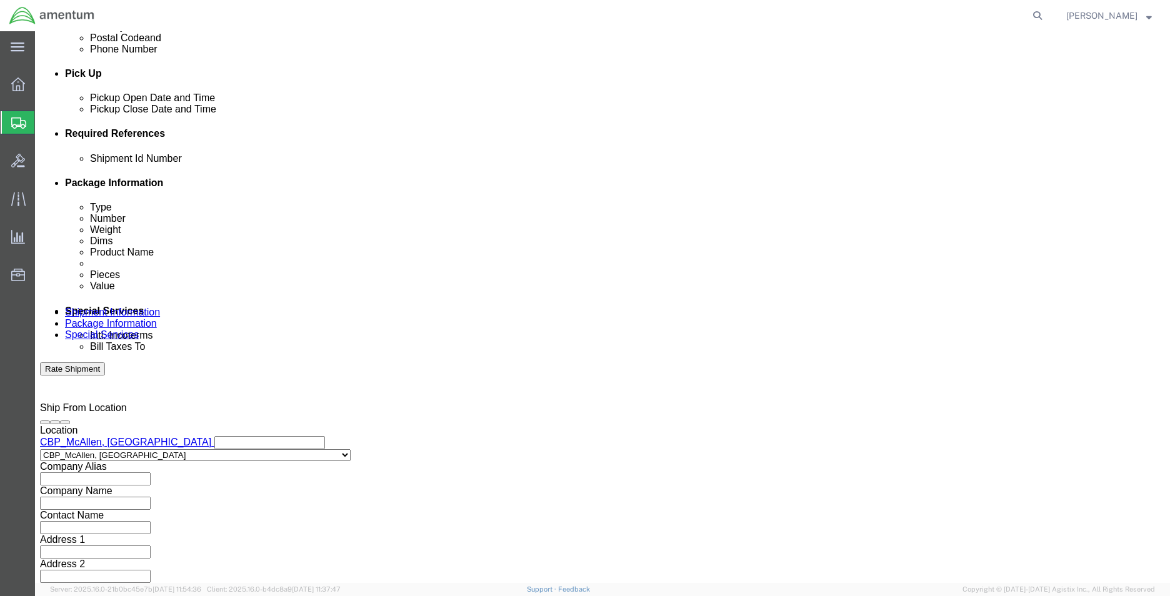
click button "Apply"
click input "text"
type input "CBP"
click button "Add reference"
drag, startPoint x: 335, startPoint y: 248, endPoint x: 365, endPoint y: 247, distance: 30.0
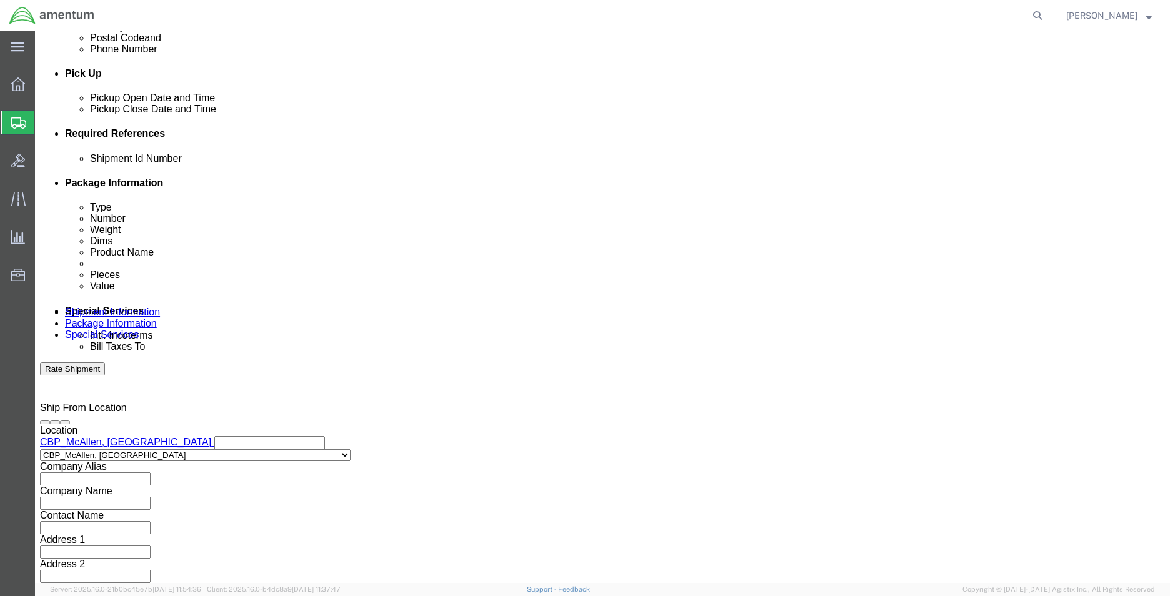
click select "Select Account Type Activity ID Airline Appointment Number ASN Batch Request # …"
select select "DEPT"
click select "Select Account Type Activity ID Airline Appointment Number ASN Batch Request # …"
click input "text"
type input "WTU"
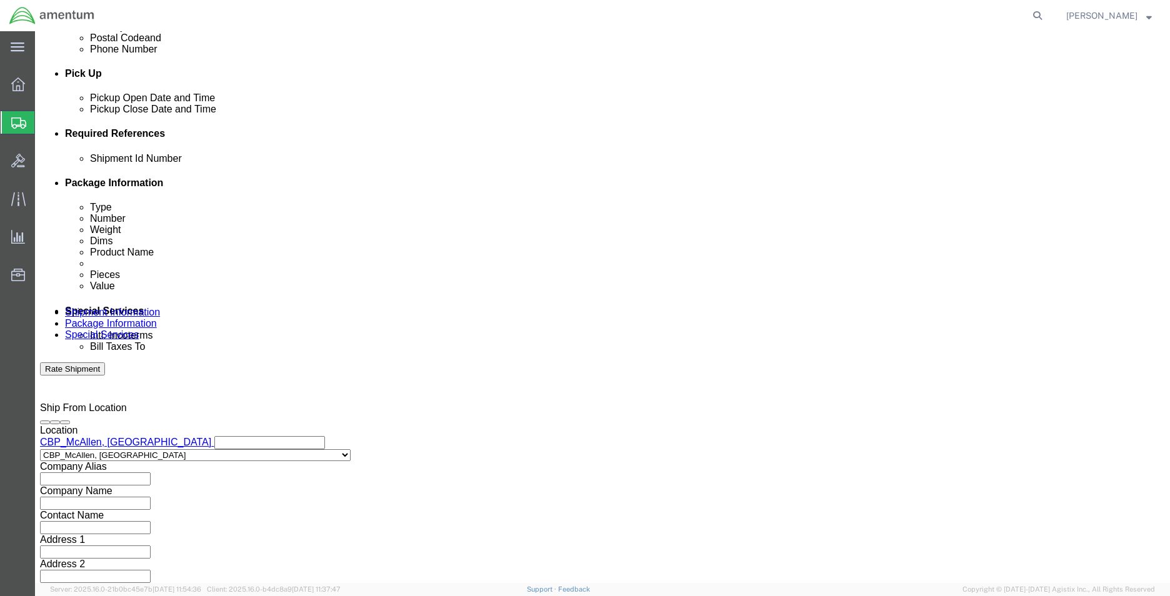
click button "Add reference"
click select "Select Account Type Activity ID Airline Appointment Number ASN Batch Request # …"
select select "CUSTREF"
click select "Select Account Type Activity ID Airline Appointment Number ASN Batch Request # …"
click input "text"
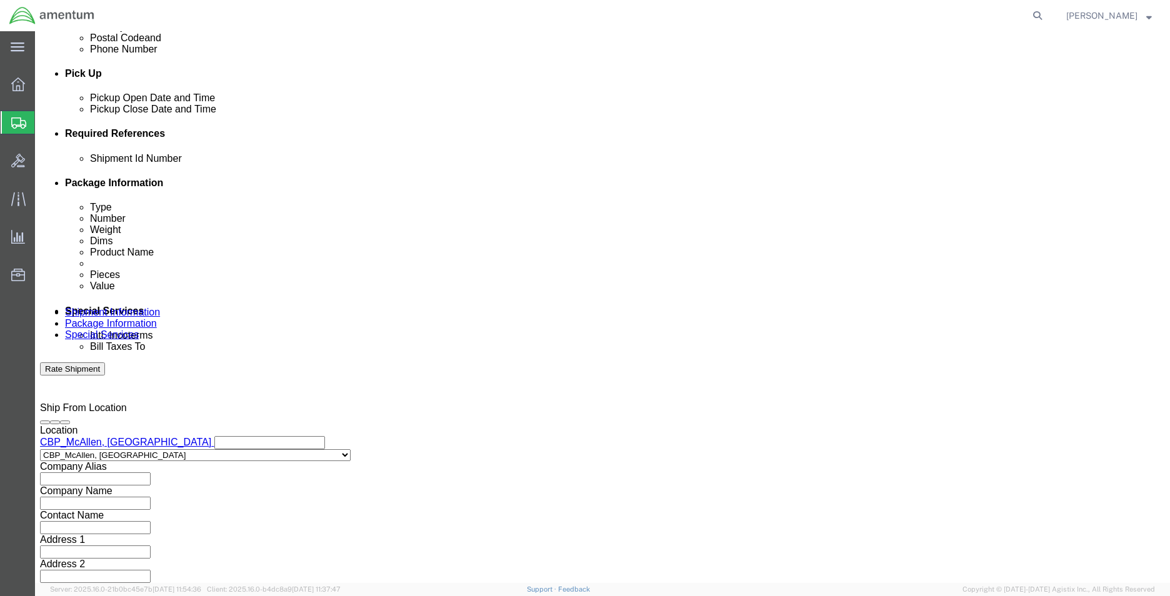
type input "324247"
click button "Add reference"
click select "Select Account Type Activity ID Airline Appointment Number ASN Batch Request # …"
select select "RELNUM"
click select "Select Account Type Activity ID Airline Appointment Number ASN Batch Request # …"
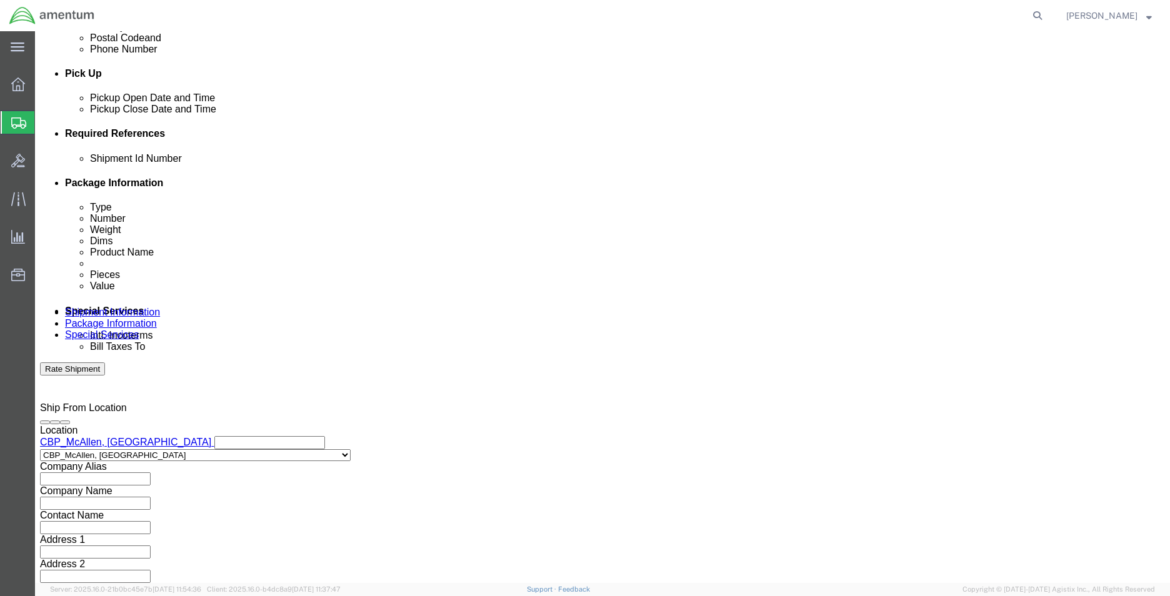
click input "text"
type input "94488"
click button "Add reference"
click select "Select Account Type Activity ID Airline Appointment Number ASN Batch Request # …"
select select "PROJNUM"
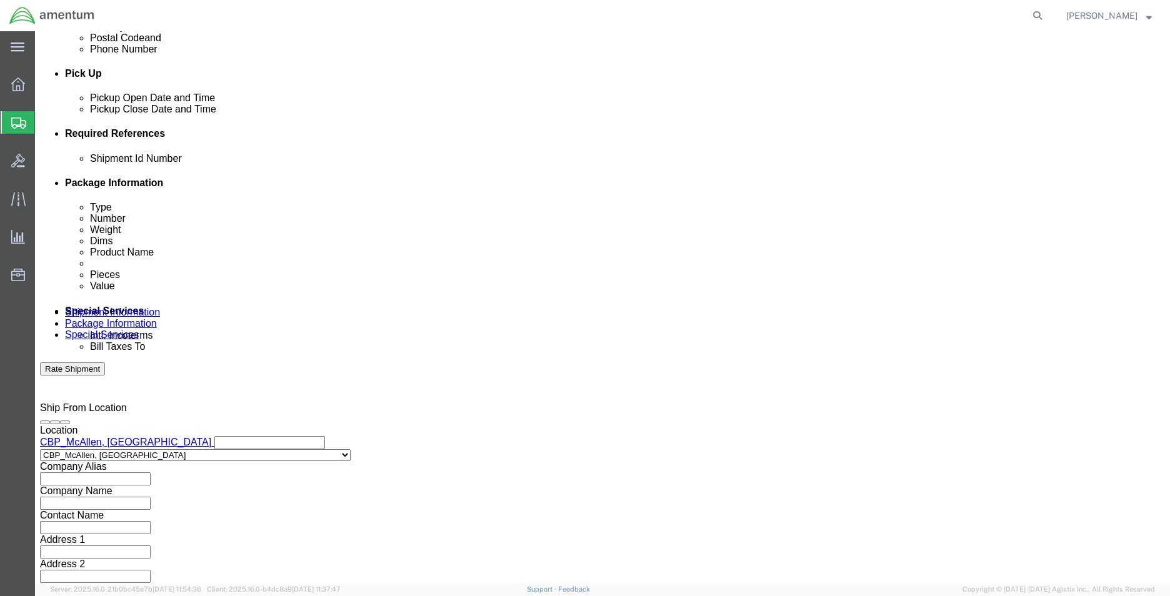
click select "Select Account Type Activity ID Airline Appointment Number ASN Batch Request # …"
click input "text"
paste input "6118.03.03.2219.MCA.0000"
type input "6118.03.03.2219.MCA.0000"
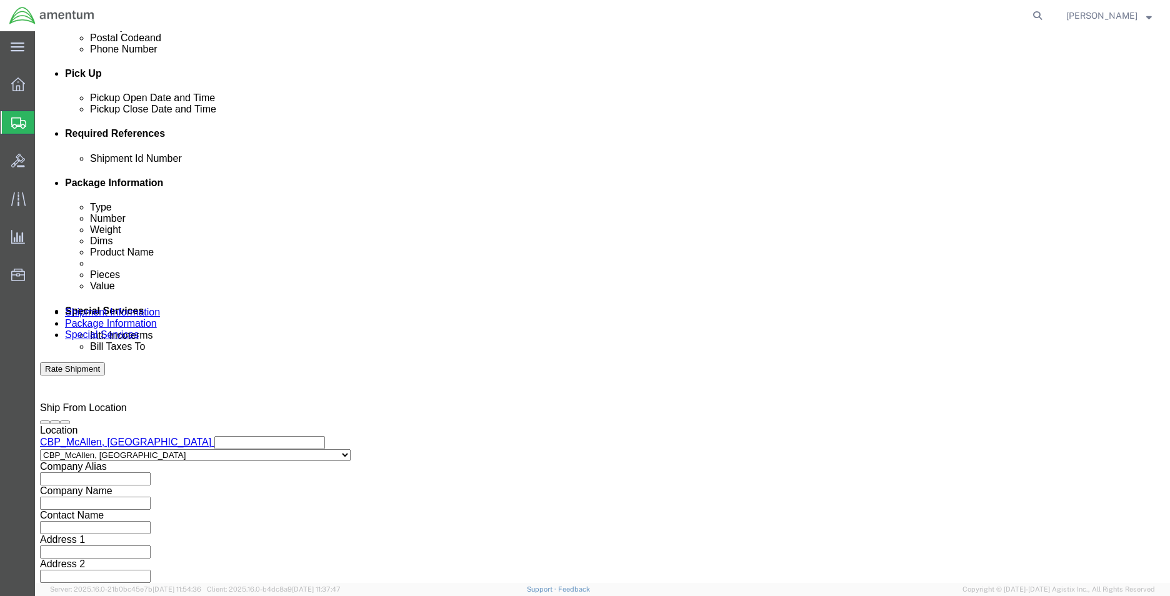
click button "Continue"
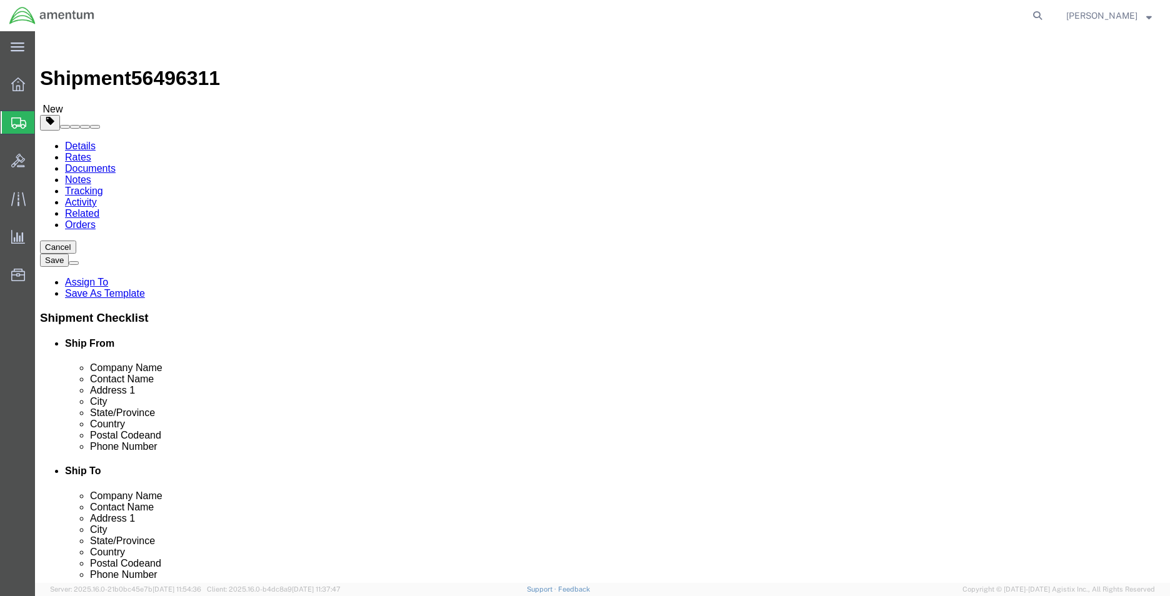
click select "Select BCK Boxes Bale(s) Basket(s) Bolt(s) Bottle(s) Buckets Bulk Bundle(s) Can…"
select select "CASE"
click select "Select BCK Boxes Bale(s) Basket(s) Bolt(s) Bottle(s) Buckets Bulk Bundle(s) Can…"
click input "text"
type input "23"
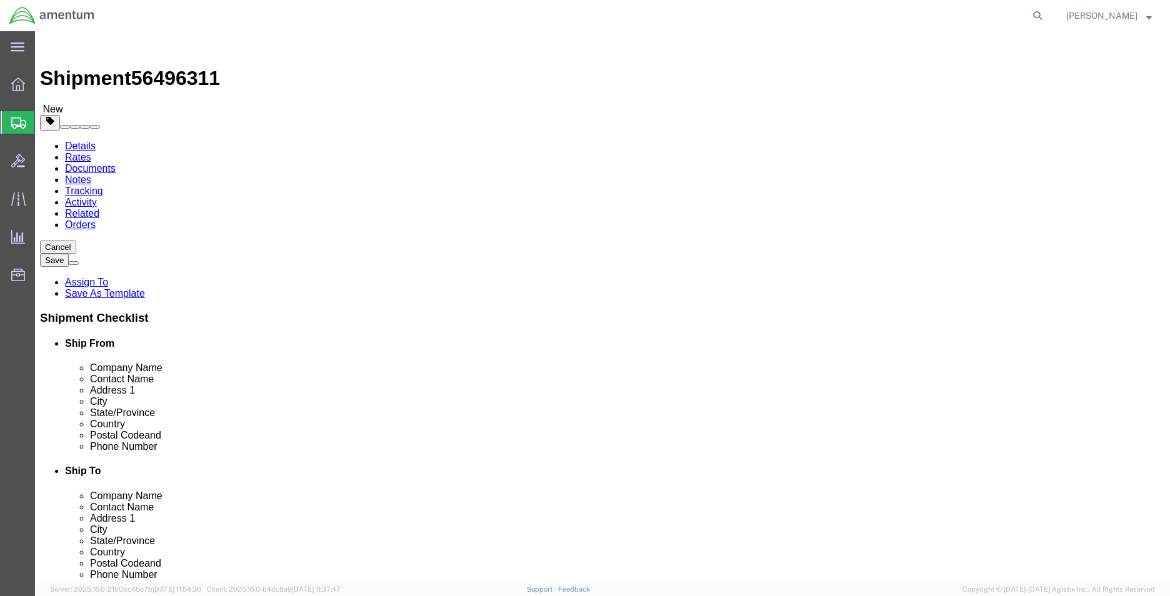
type input "16"
type input "14"
type input "27"
click link "Add Package"
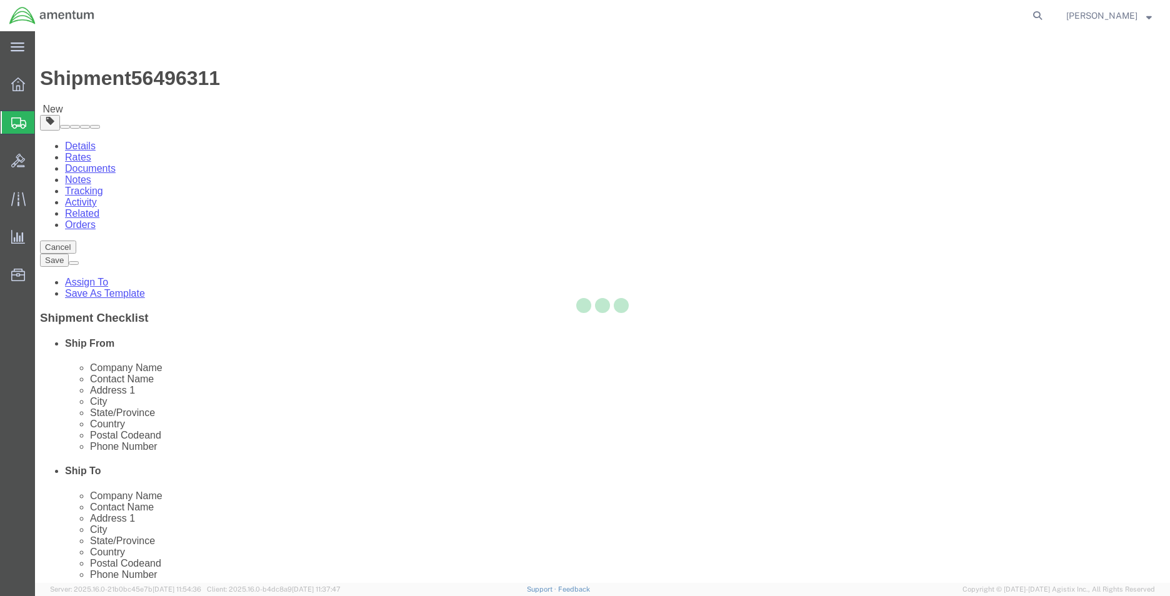
select select "CASE"
select select "CBOX"
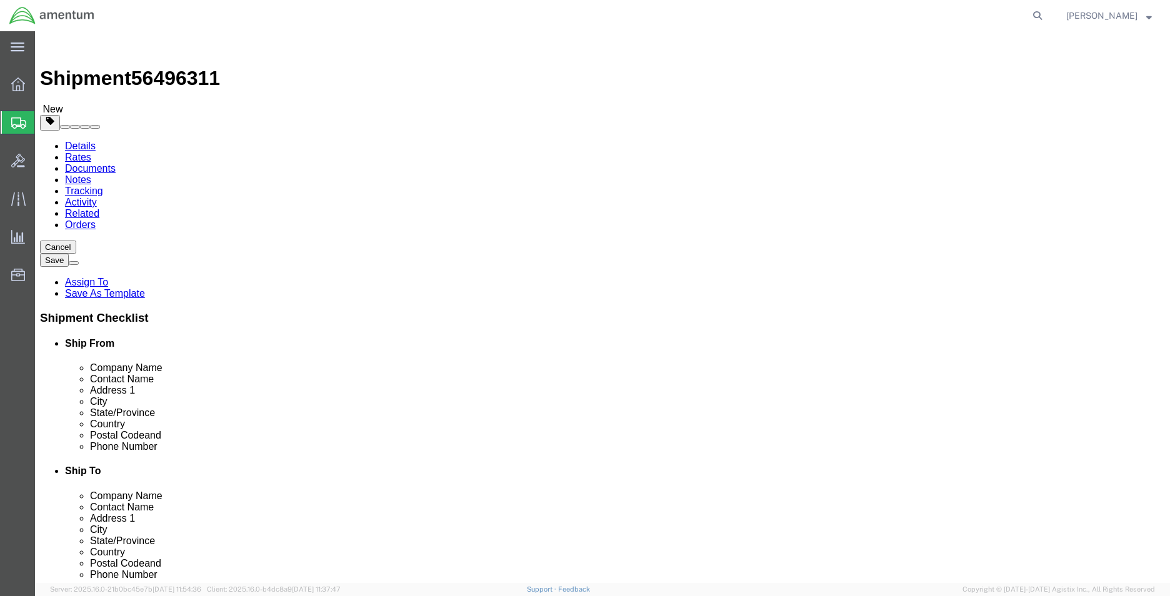
click span "button"
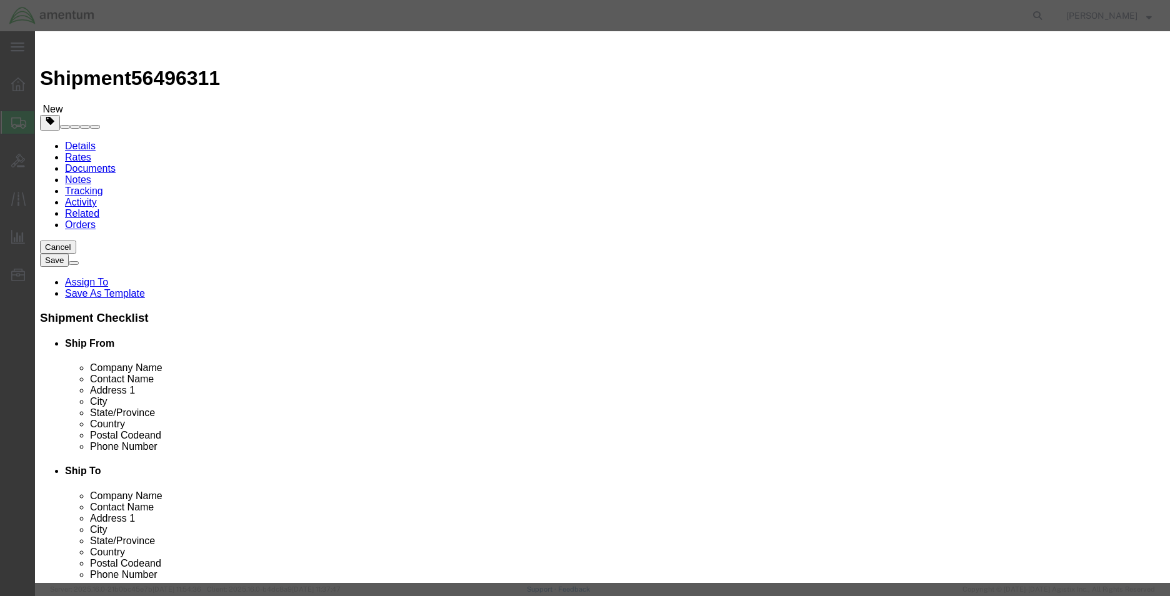
click button "Yes"
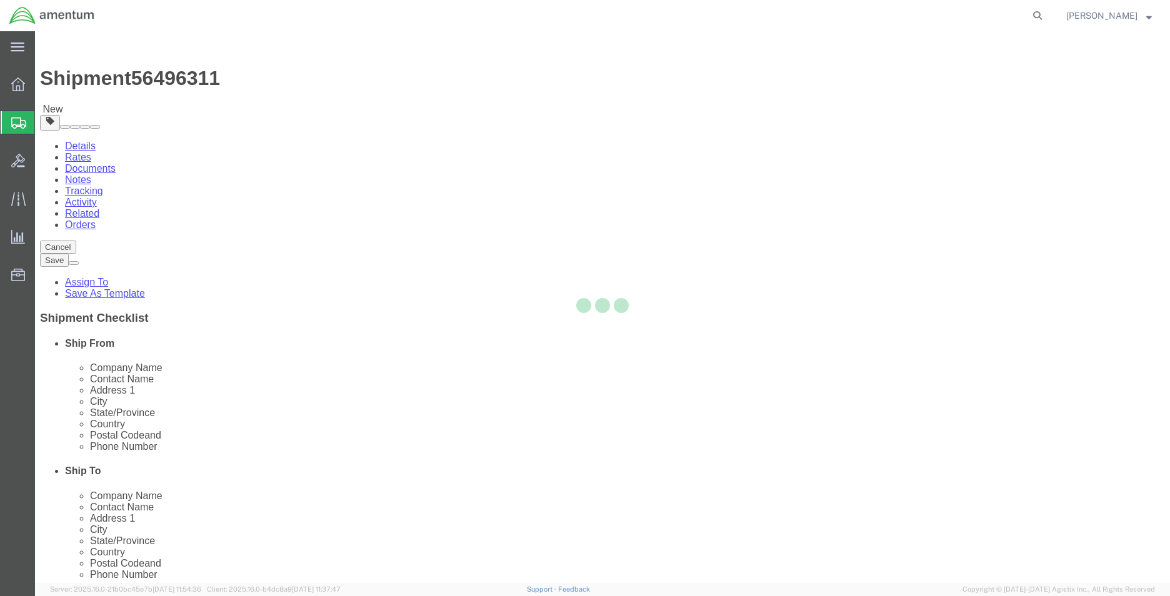
click at [268, 387] on div at bounding box center [602, 307] width 1135 height 552
select select "CASE"
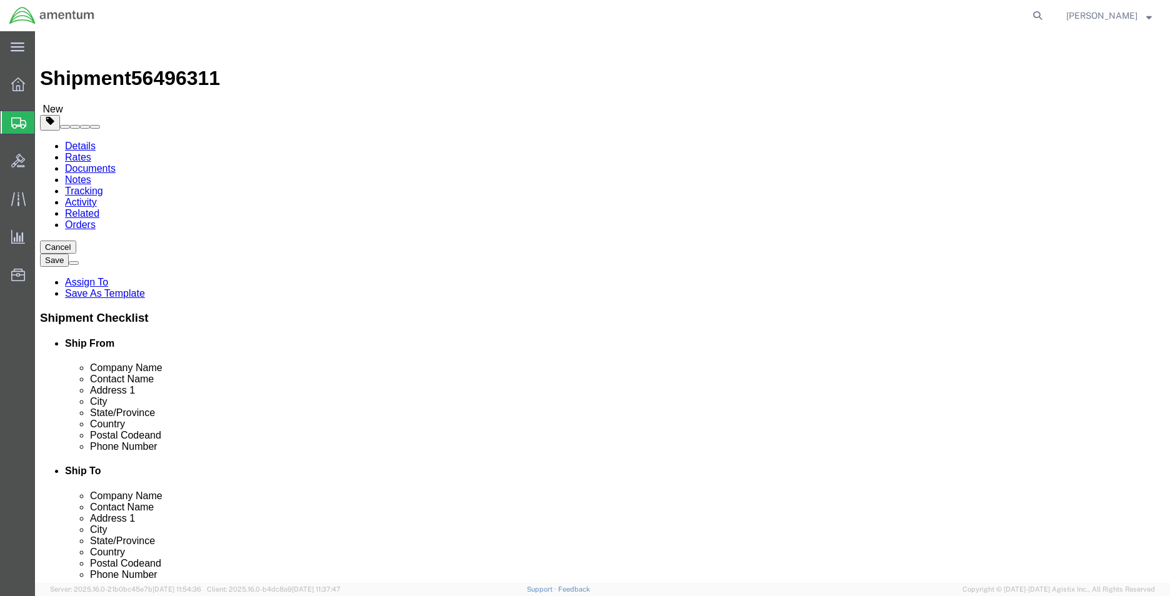
click link "Add Content"
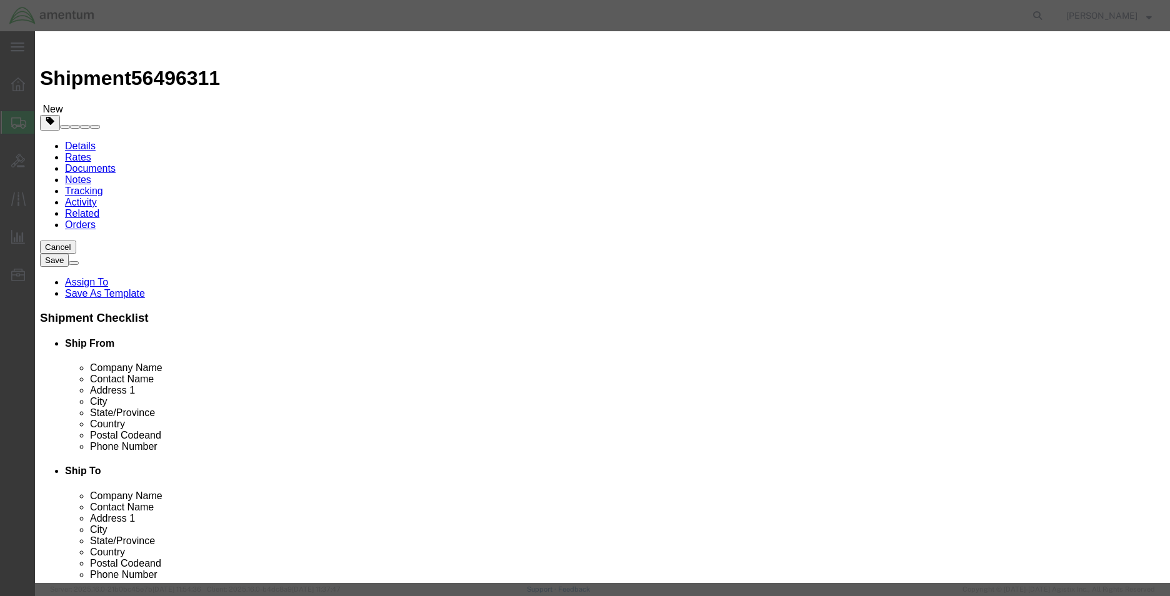
click input "text"
type input "MOUNTING,SERVOCYLINDER, Servo Mount"
select select
checkbox input "false"
type input "[PHONE_NUMBER]"
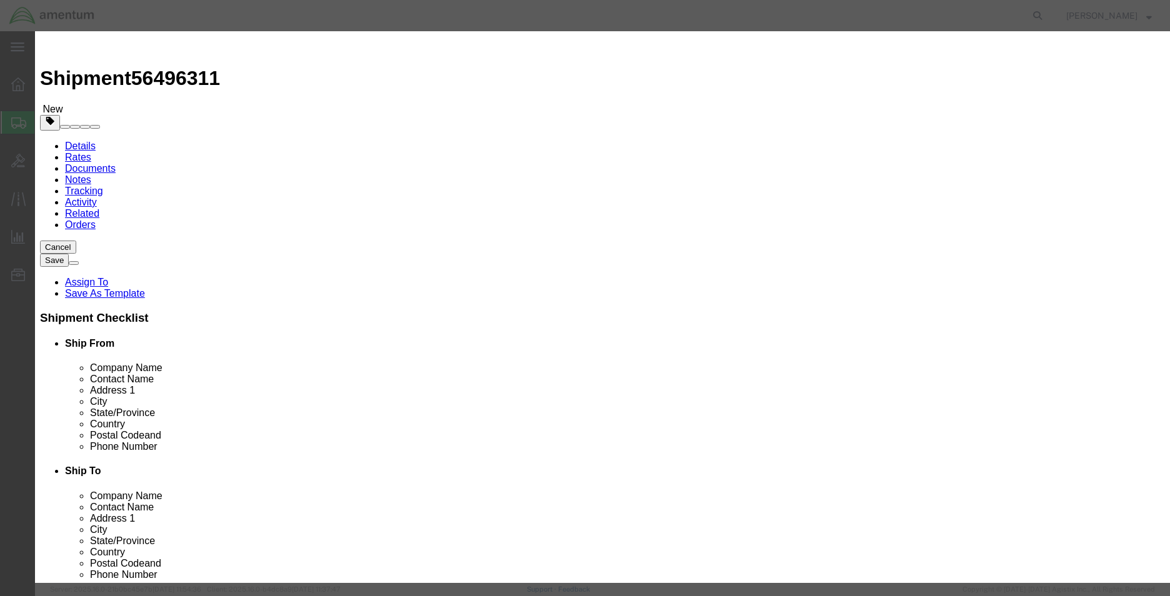
click input "MOUNTING,SERVOCYLINDER, Servo Mount"
drag, startPoint x: 542, startPoint y: 92, endPoint x: 328, endPoint y: 117, distance: 215.7
click div "Product Name MOUNTING,SERVOCYLINDER, Servo Mount SERVOCY Pieces Select Bag Barr…"
type input "SERVOCYLINDER"
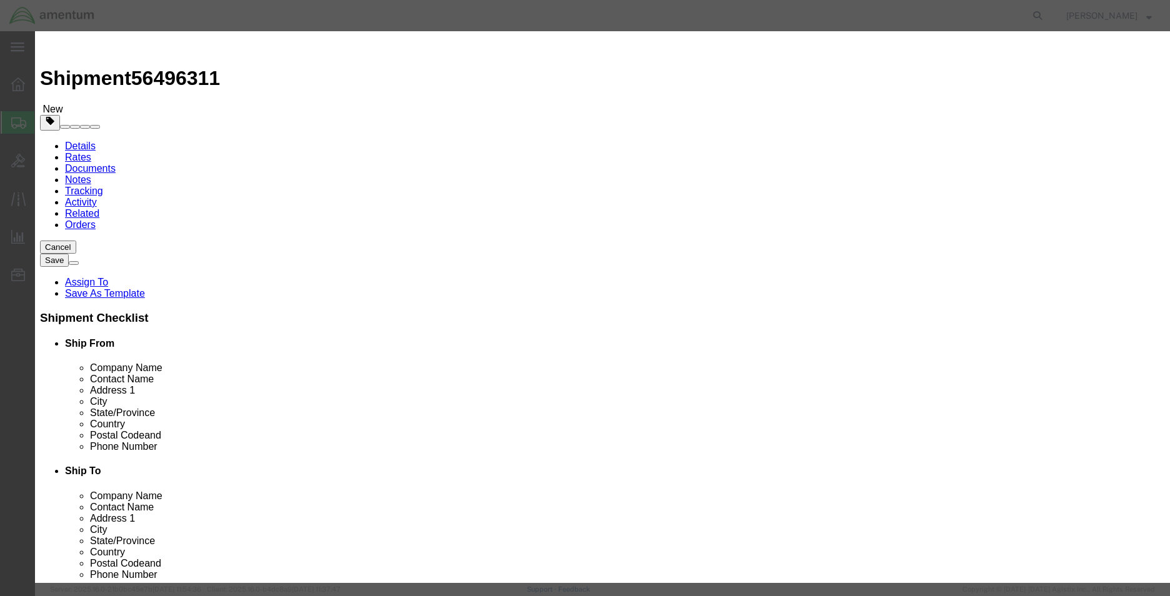
click input "text"
type input "1"
type input "20000"
click input "text"
type input "B323-14939"
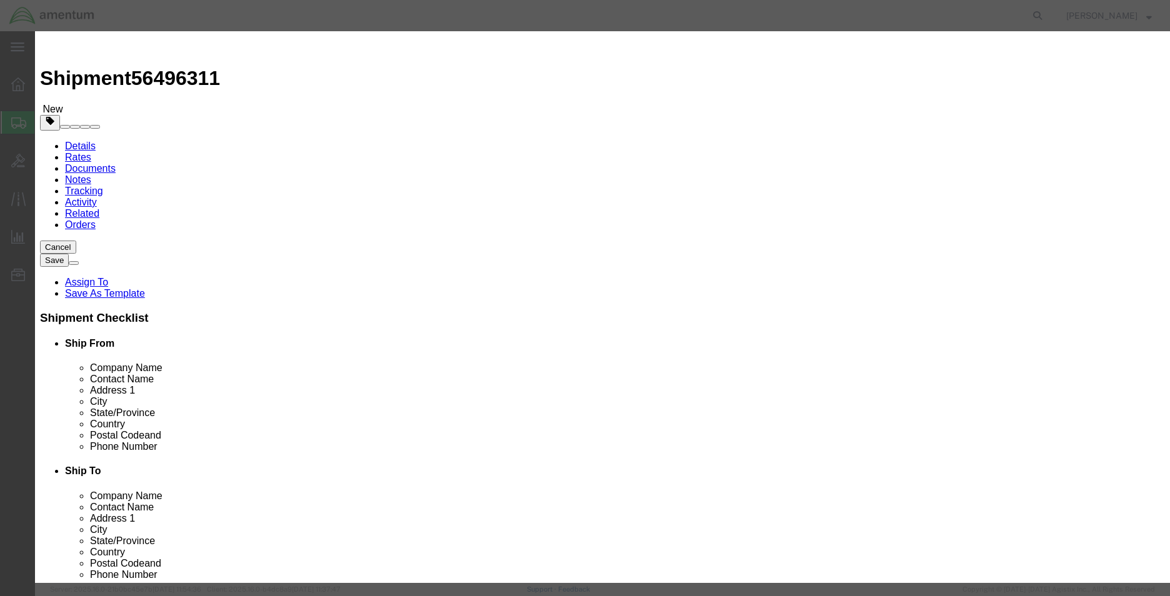
drag, startPoint x: 409, startPoint y: 98, endPoint x: 335, endPoint y: 109, distance: 75.1
click div "Product Name SERVOCYLINDER SERVOCY Pieces 1 Select Bag Barrels 100Board Feet Bo…"
click textarea
paste textarea "SERVOCYLINDER"
type textarea "SERVOCYLINDER"
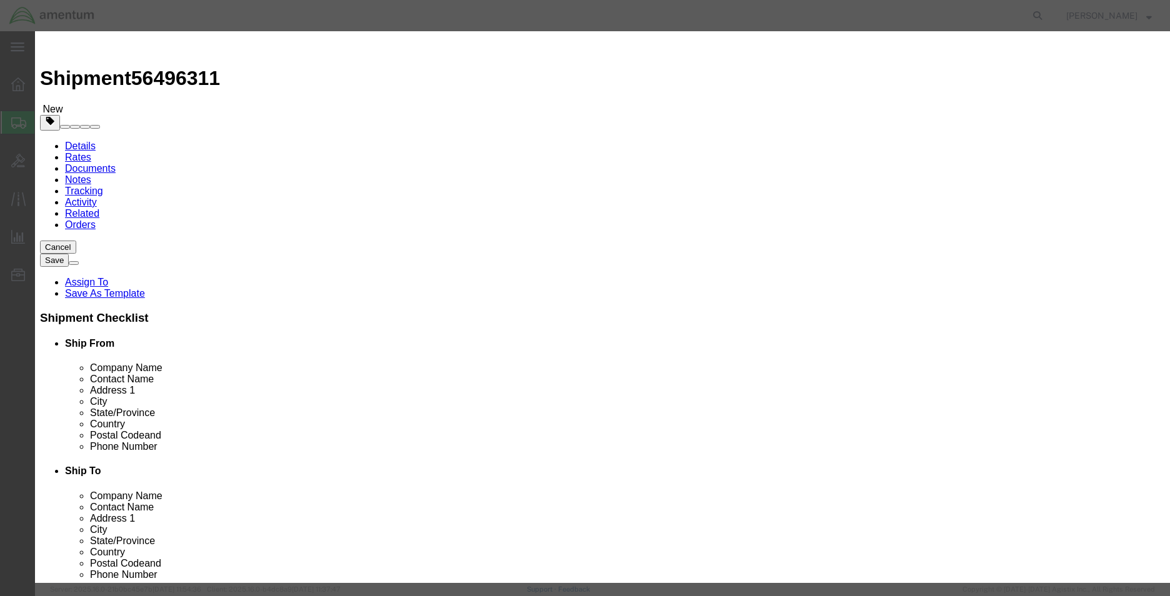
drag, startPoint x: 421, startPoint y: 227, endPoint x: 345, endPoint y: 227, distance: 75.6
click div "[PHONE_NUMBER]"
click button "Save & Close"
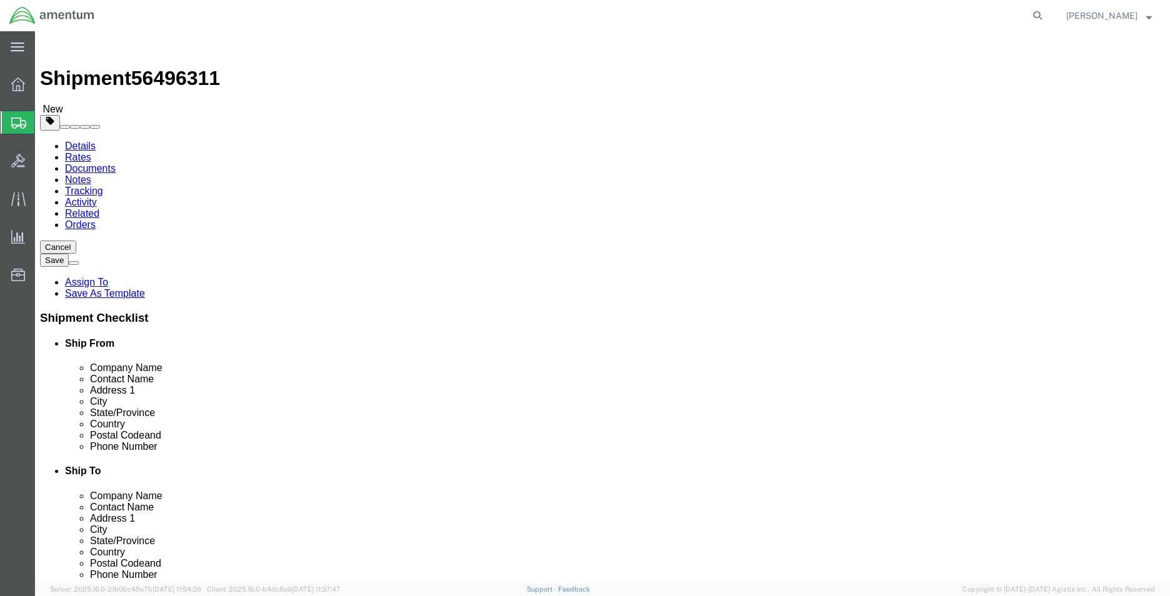
click button "Continue"
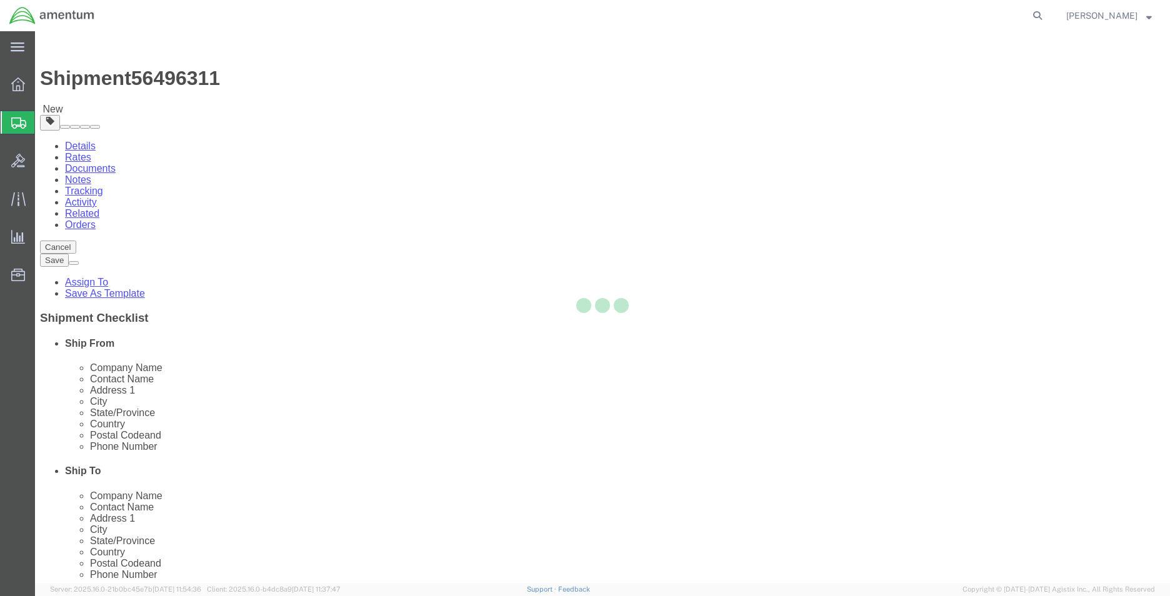
select select
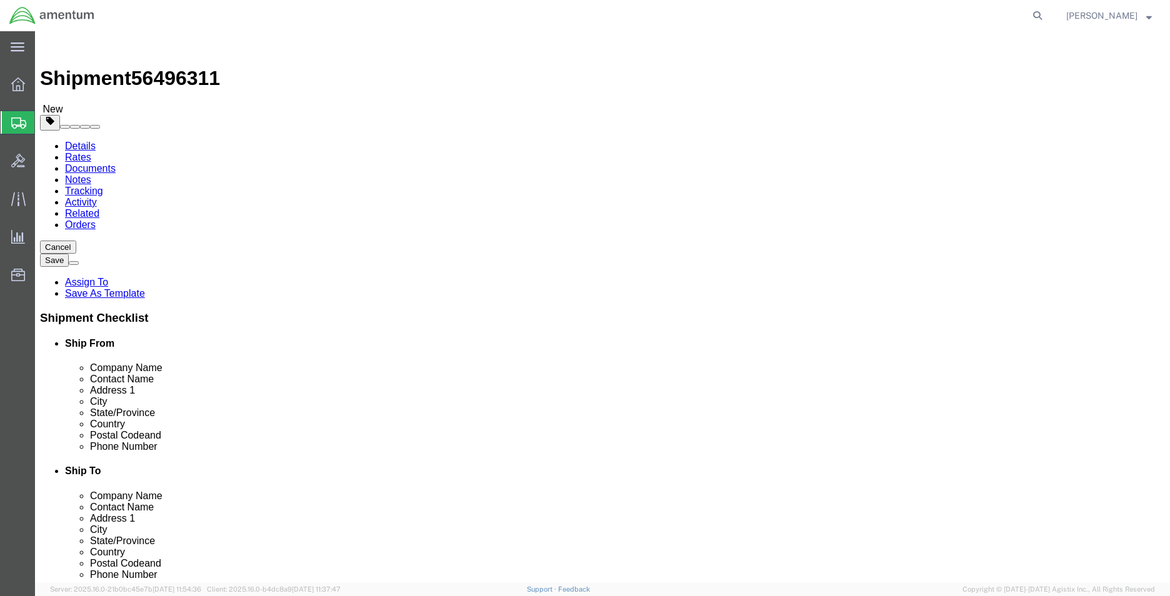
click button "Rate Shipment"
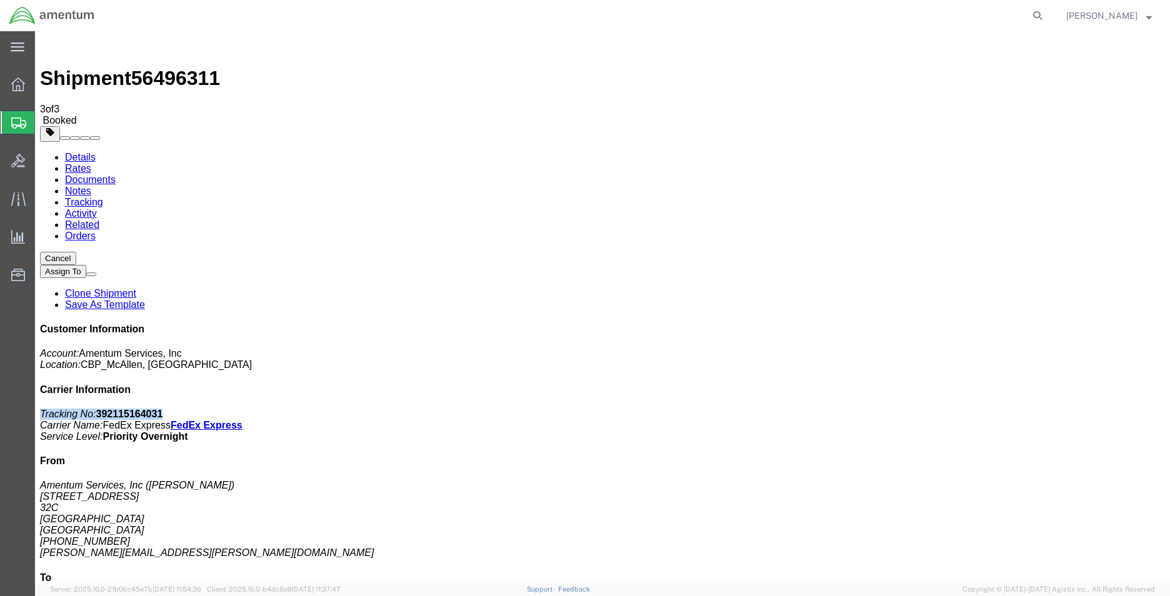
drag, startPoint x: 1057, startPoint y: 192, endPoint x: 940, endPoint y: 193, distance: 116.8
click at [940, 324] on div "Customer Information Account: Amentum Services, Inc Location: CBP_McAllen, [GEO…" at bounding box center [602, 552] width 1125 height 457
click at [1093, 409] on p "Tracking No: 392115164031 Carrier Name: FedEx Express FedEx Express Service Lev…" at bounding box center [602, 426] width 1125 height 34
drag, startPoint x: 1068, startPoint y: 190, endPoint x: 993, endPoint y: 190, distance: 74.3
click at [993, 409] on p "Tracking No: 392115164031 Carrier Name: FedEx Express FedEx Express Service Lev…" at bounding box center [602, 426] width 1125 height 34
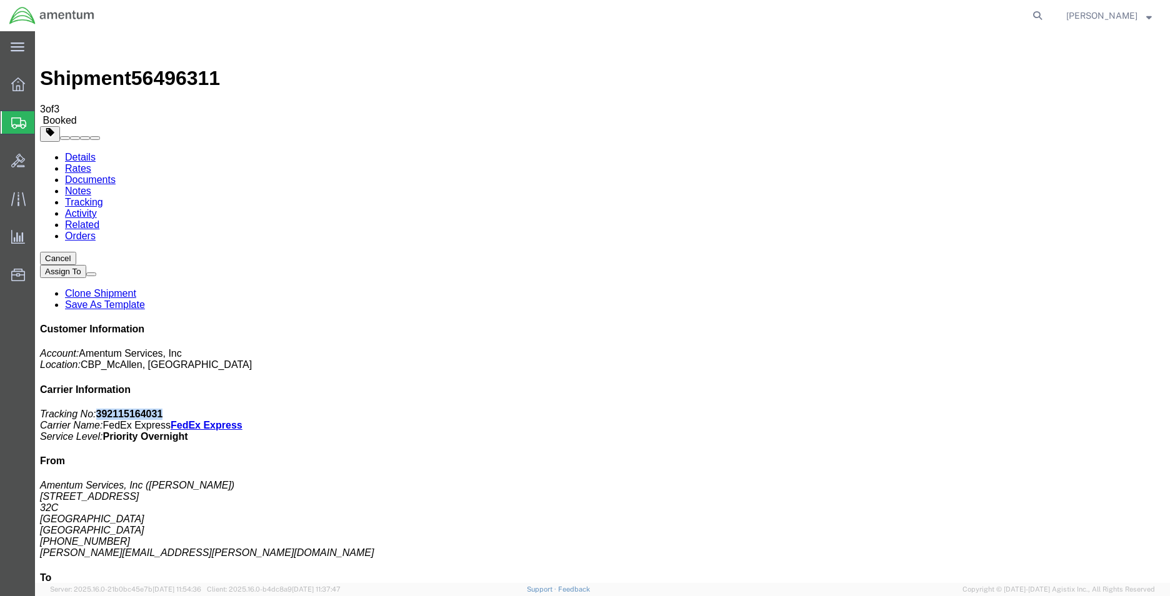
copy b "392115164031"
click at [1058, 324] on div "Customer Information Account: Amentum Services, Inc Location: CBP_McAllen, [GEO…" at bounding box center [602, 552] width 1125 height 457
drag, startPoint x: 1059, startPoint y: 189, endPoint x: 944, endPoint y: 190, distance: 115.0
click at [944, 409] on p "Tracking No: 392115164031 Carrier Name: FedEx Express FedEx Express Service Lev…" at bounding box center [602, 426] width 1125 height 34
copy p "Tracking No: 392115164031"
